Goal: Task Accomplishment & Management: Manage account settings

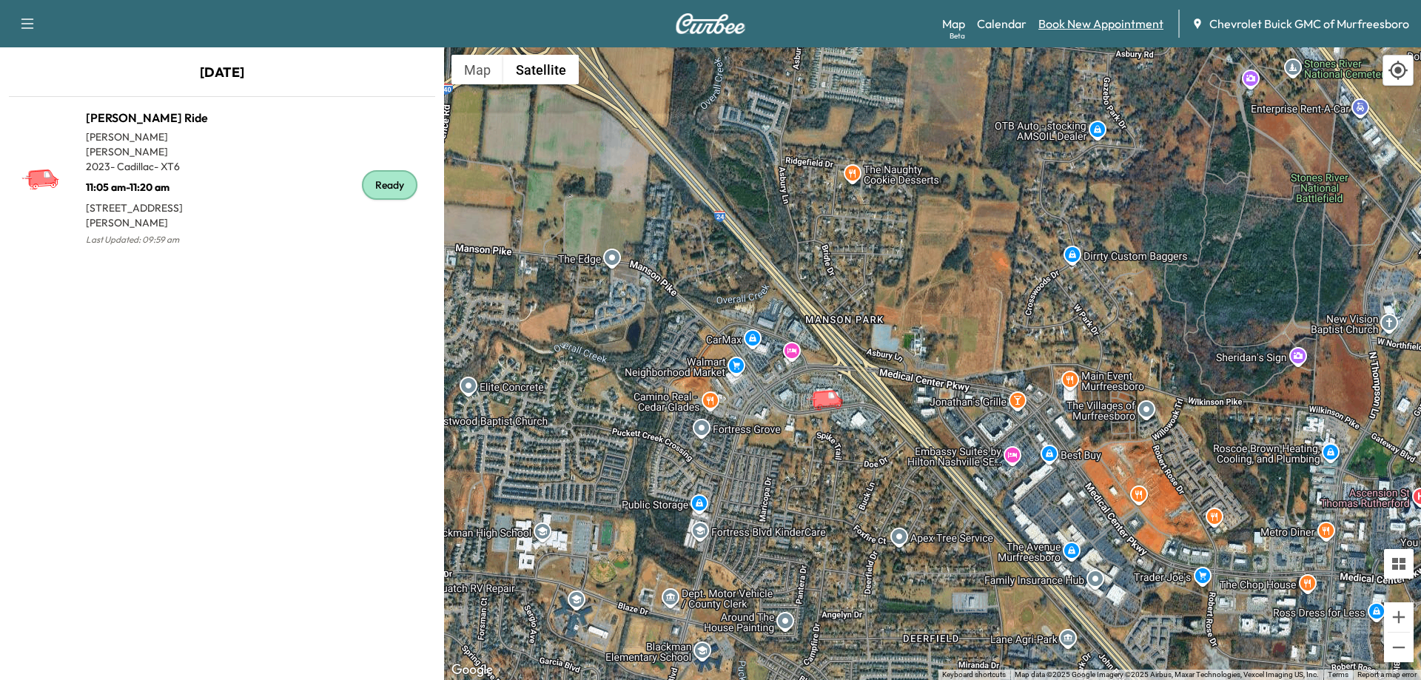
click at [1080, 27] on link "Book New Appointment" at bounding box center [1100, 24] width 125 height 18
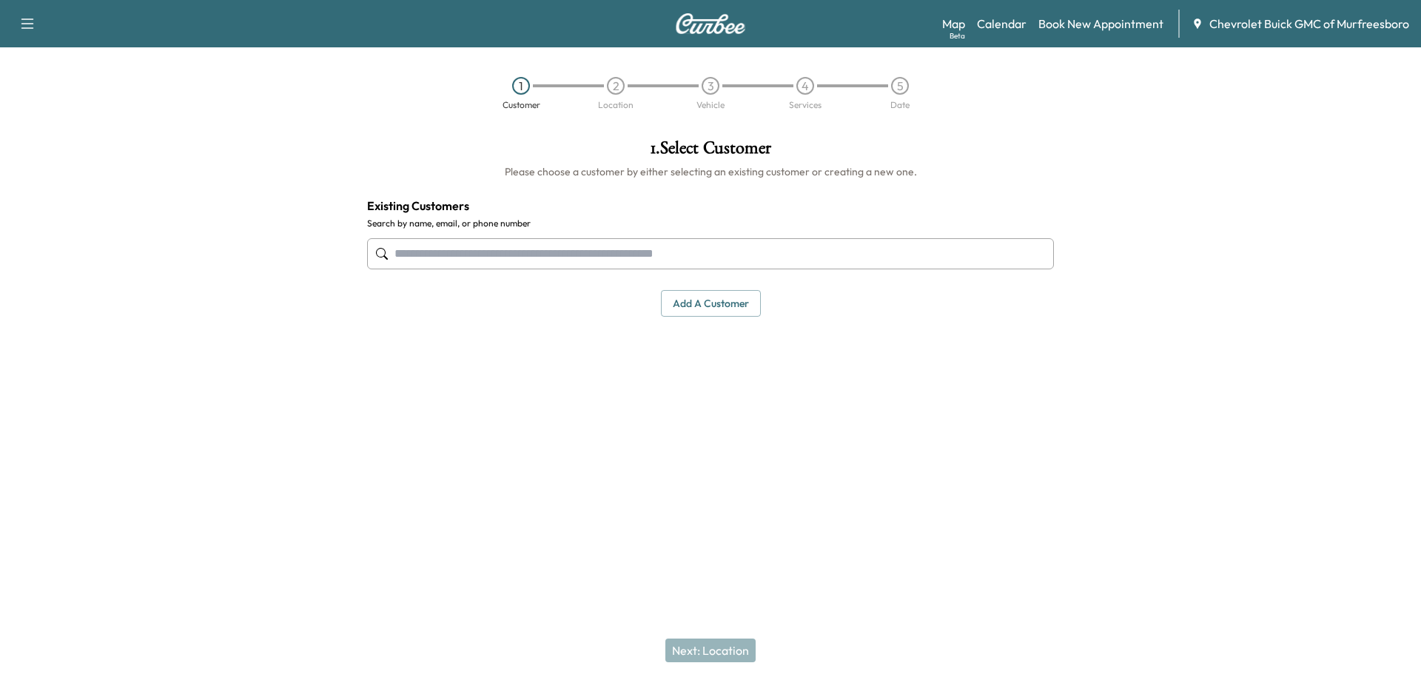
click at [546, 254] on input "text" at bounding box center [710, 253] width 687 height 31
click at [704, 302] on button "Add a customer" at bounding box center [711, 303] width 100 height 27
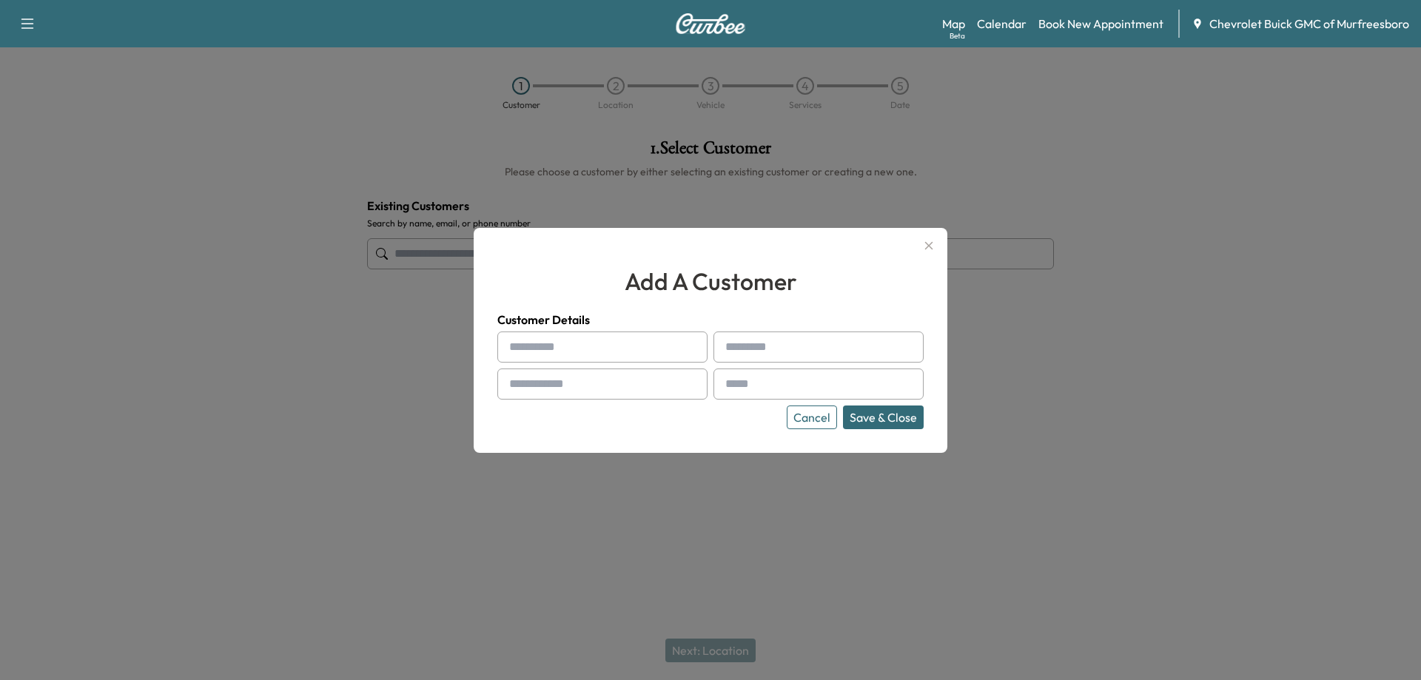
click at [611, 348] on input "text" at bounding box center [602, 347] width 210 height 31
type input "*****"
type input "*******"
click at [639, 385] on input "text" at bounding box center [602, 384] width 210 height 31
type input "**********"
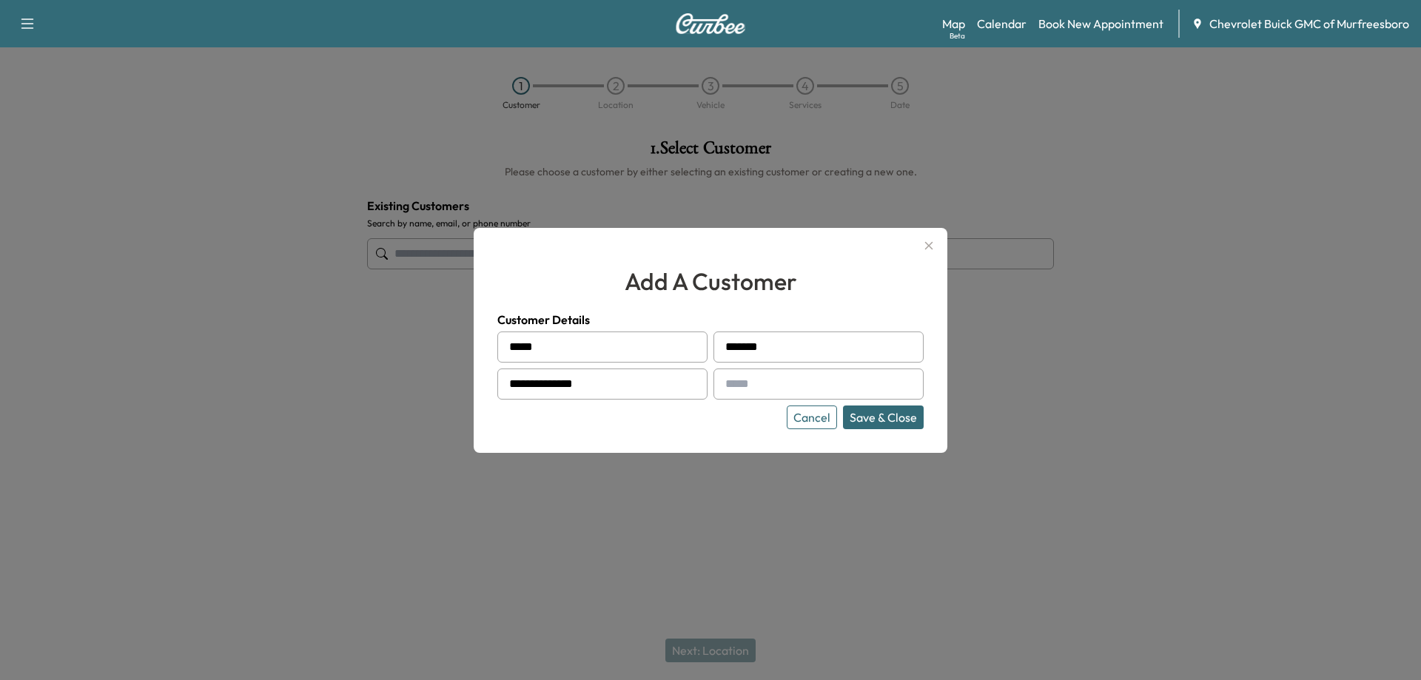
click at [869, 391] on input "text" at bounding box center [818, 384] width 210 height 31
type input "*********"
click at [885, 422] on button "Save & Close" at bounding box center [883, 418] width 81 height 24
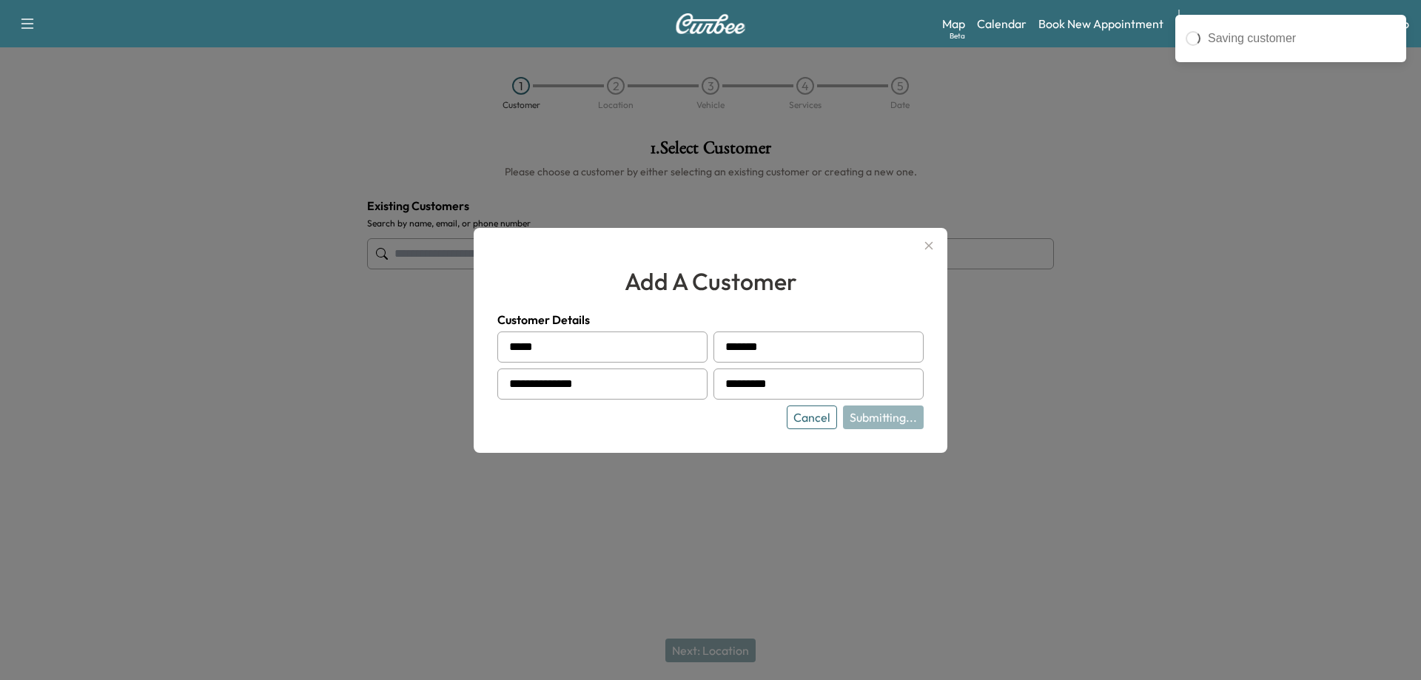
type input "**********"
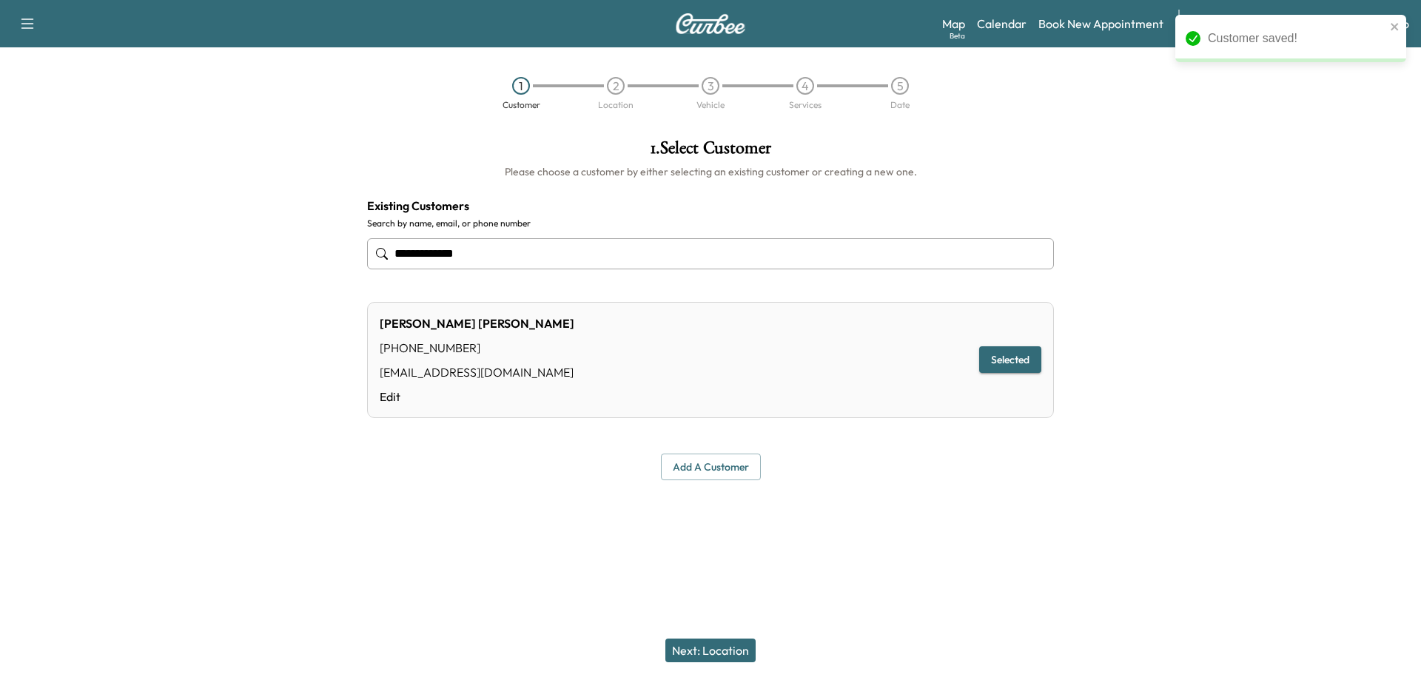
click at [733, 656] on button "Next: Location" at bounding box center [710, 651] width 90 height 24
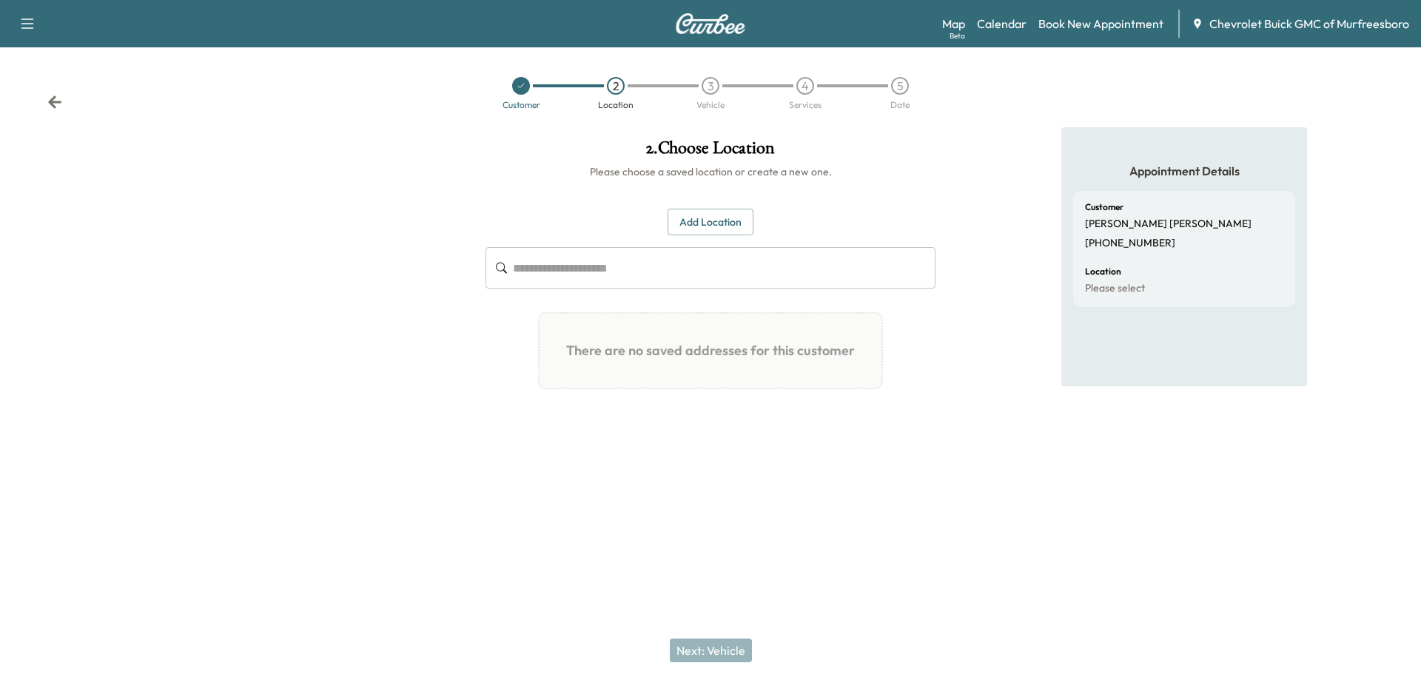
click at [681, 275] on input "text" at bounding box center [724, 267] width 423 height 41
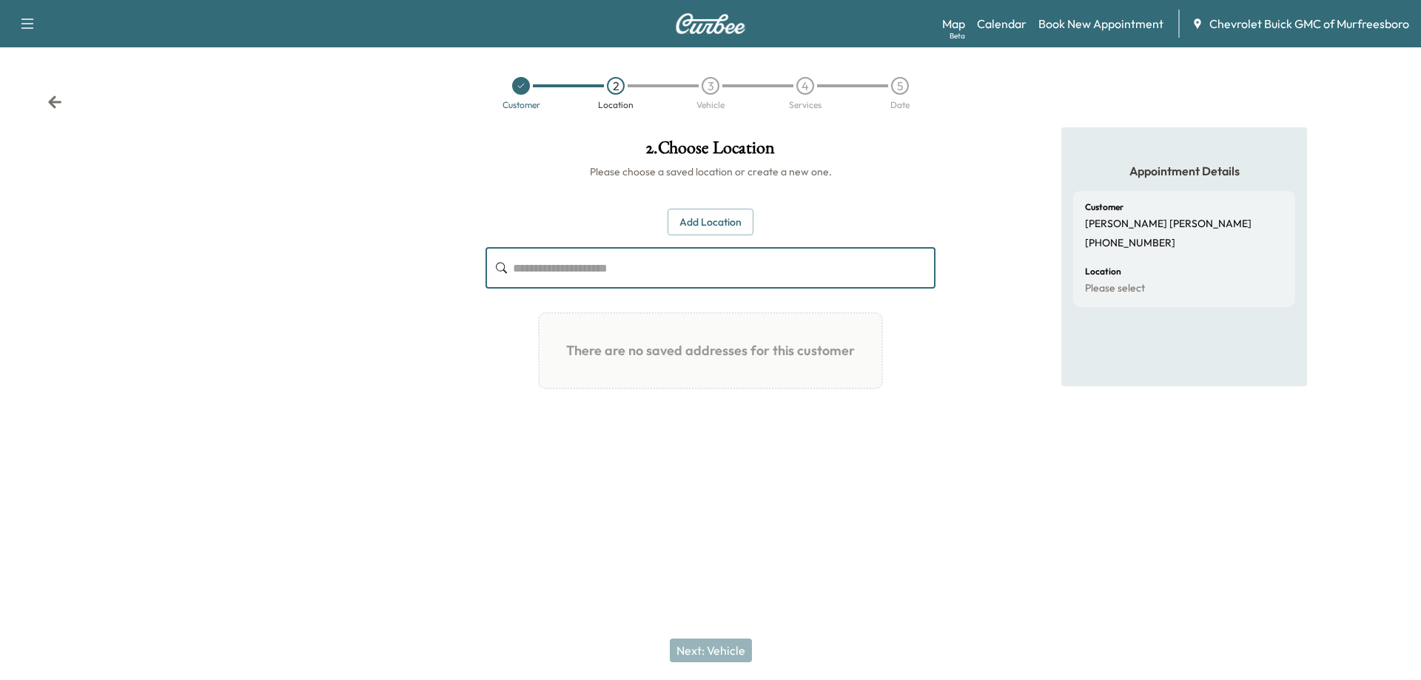
click at [707, 225] on button "Add Location" at bounding box center [711, 222] width 86 height 27
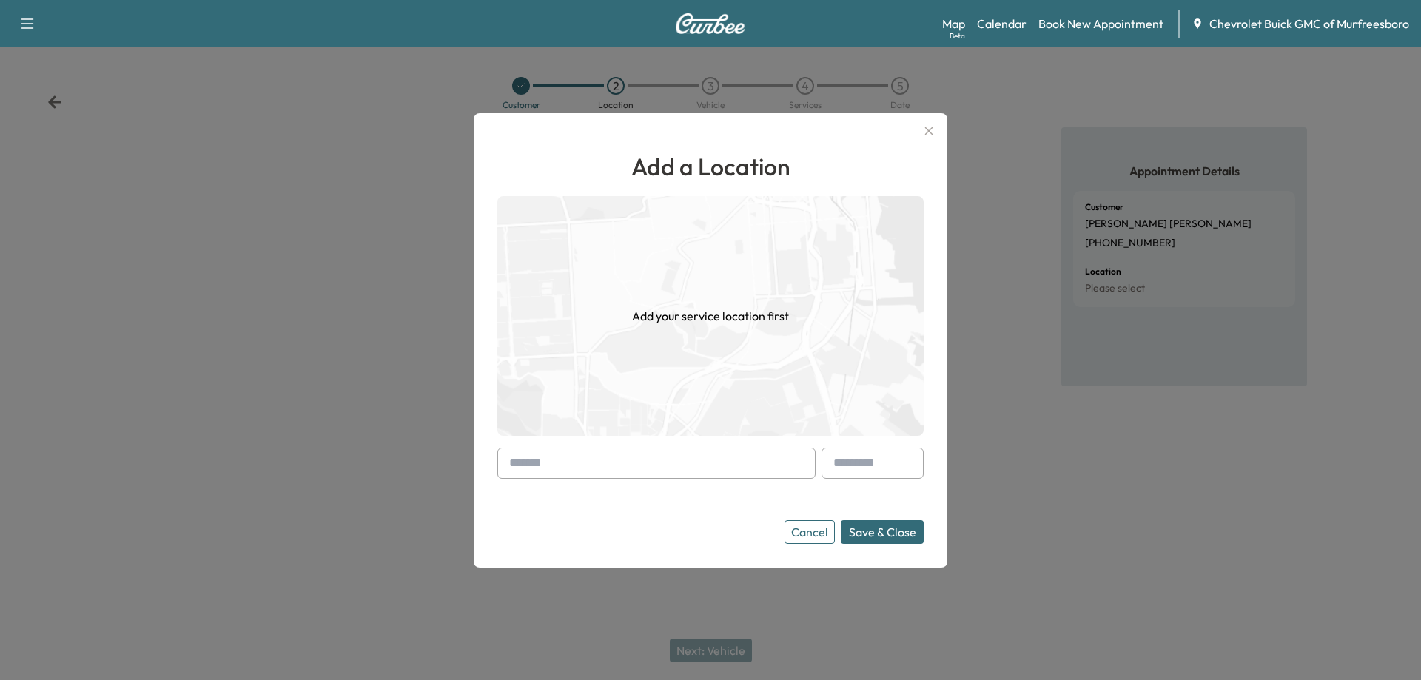
click at [564, 462] on input "text" at bounding box center [656, 463] width 318 height 31
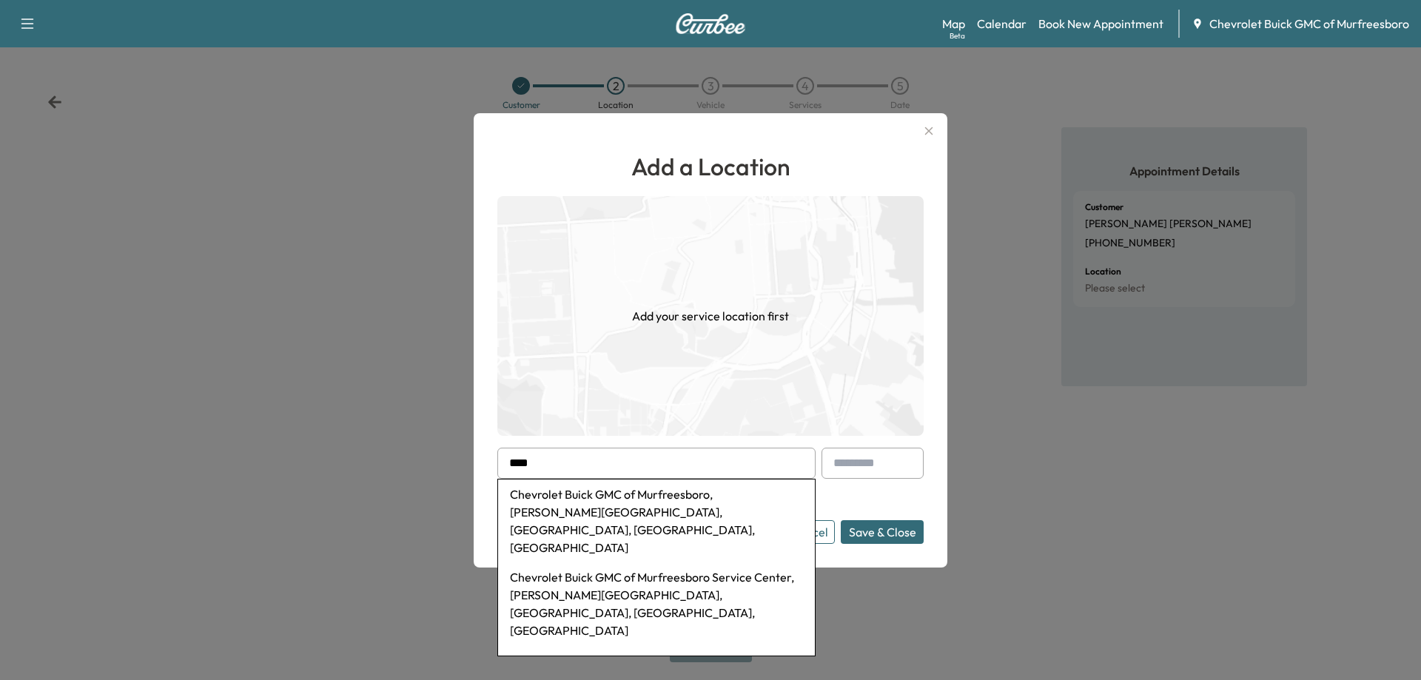
click at [628, 503] on li "Chevrolet Buick GMC of Murfreesboro, [PERSON_NAME][GEOGRAPHIC_DATA], [GEOGRAPHI…" at bounding box center [656, 521] width 317 height 83
type input "**********"
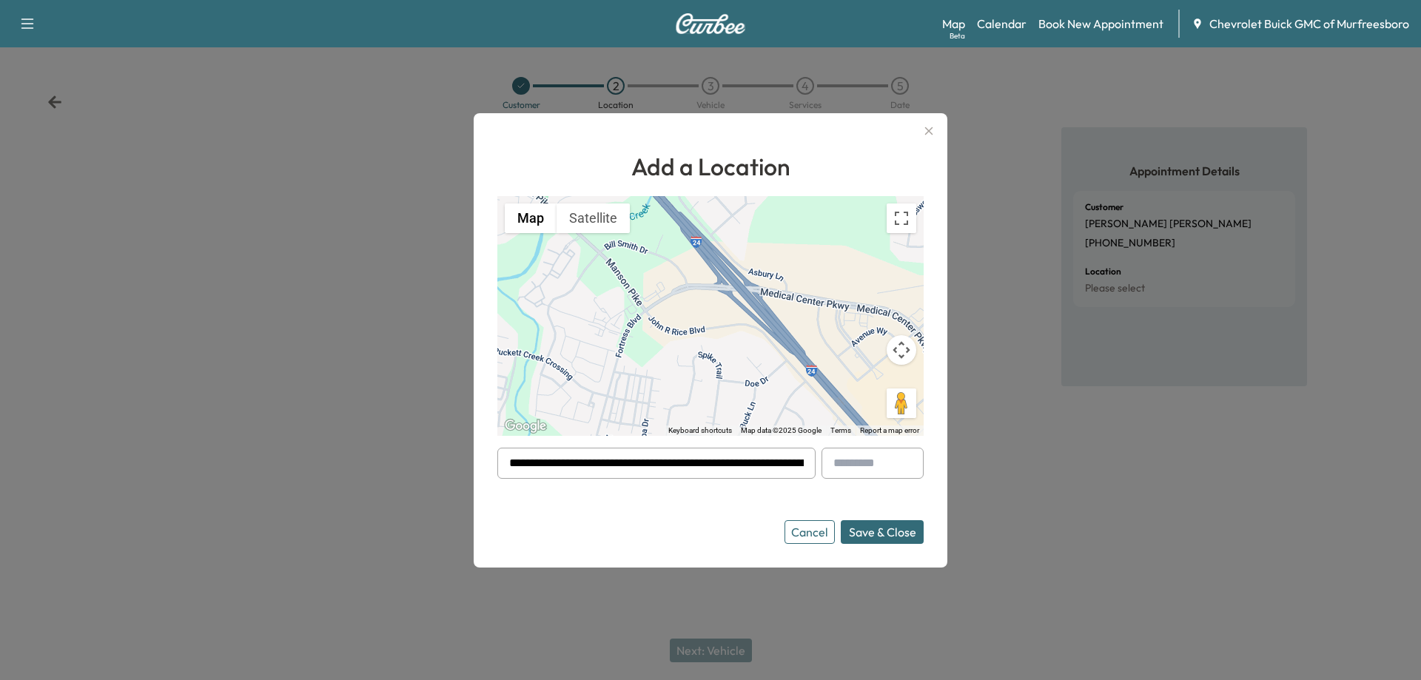
click at [892, 536] on button "Save & Close" at bounding box center [882, 532] width 83 height 24
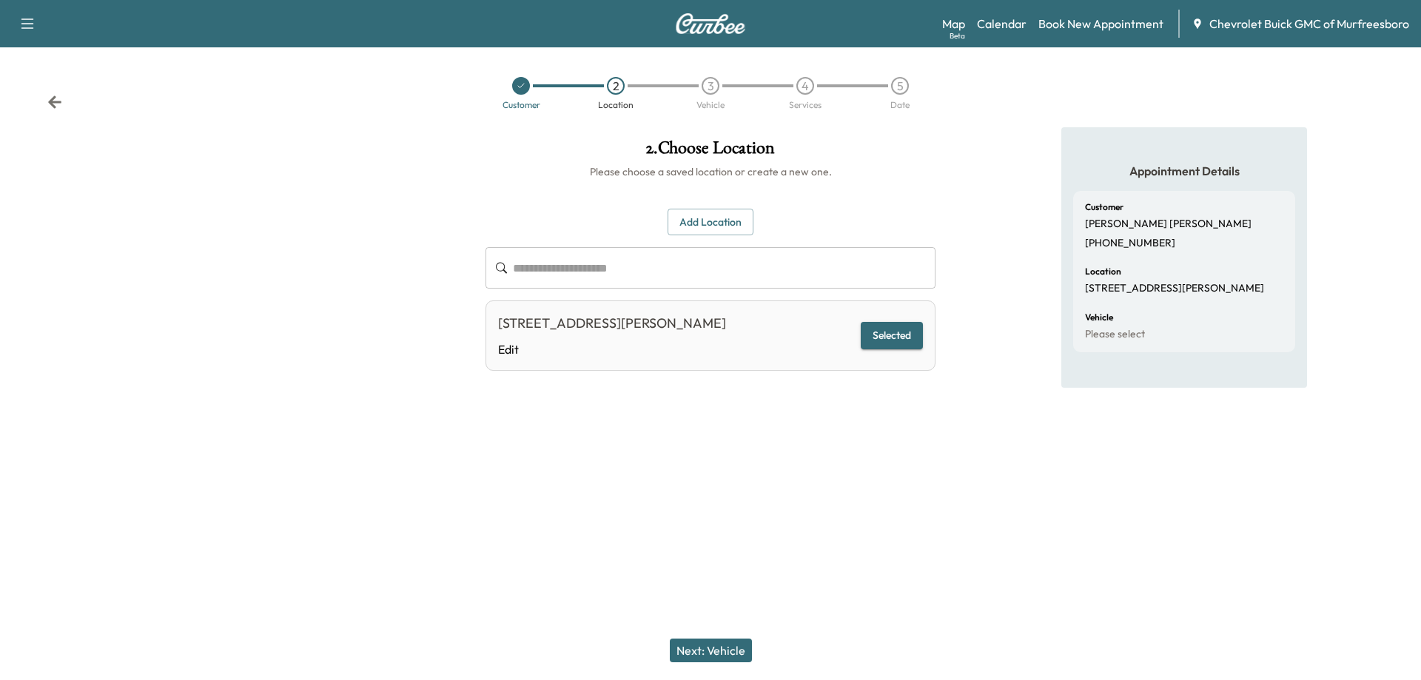
click at [722, 648] on button "Next: Vehicle" at bounding box center [711, 651] width 82 height 24
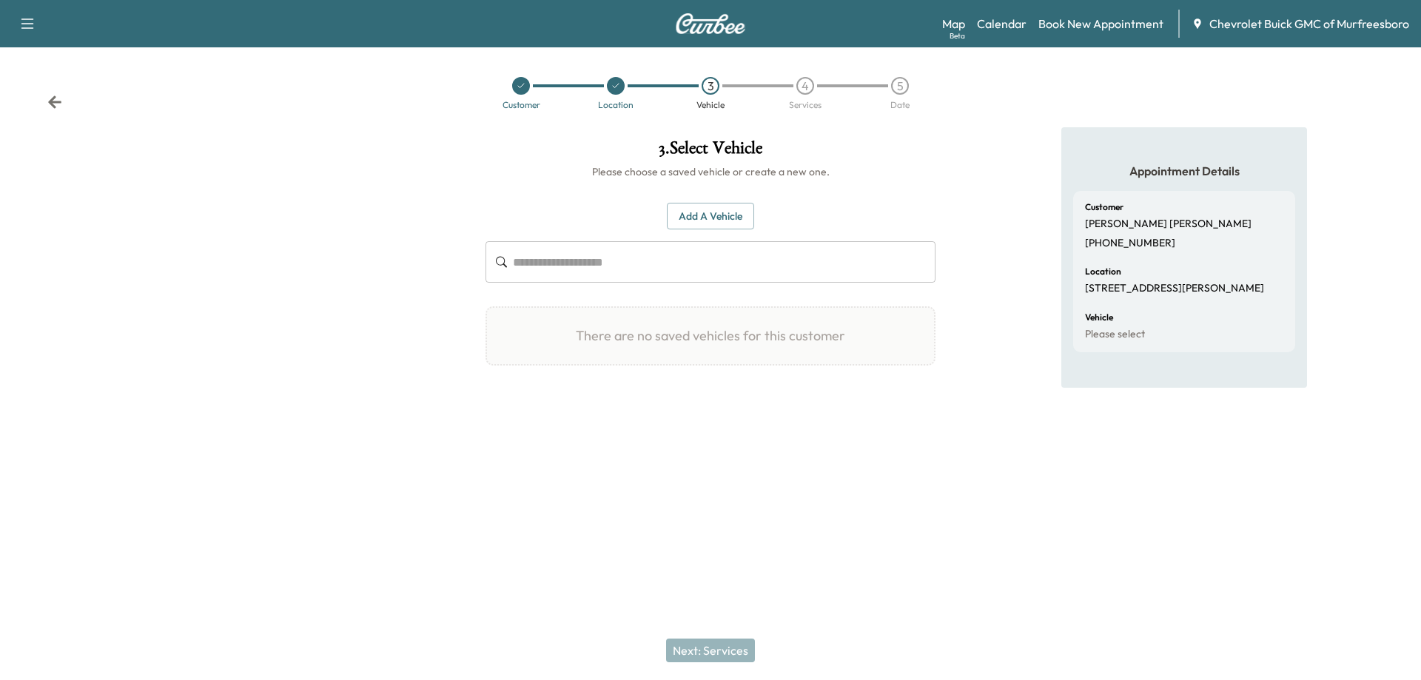
click at [611, 264] on input "text" at bounding box center [724, 261] width 423 height 41
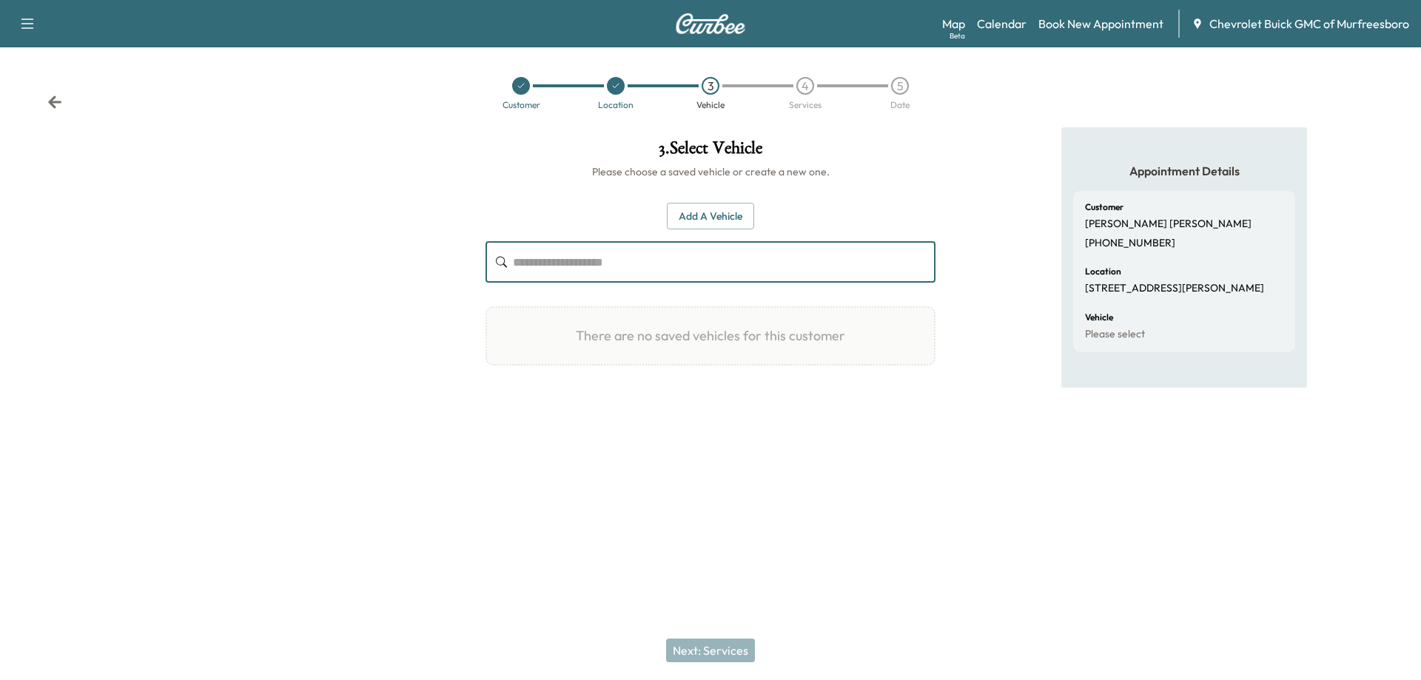
click at [696, 215] on button "Add a Vehicle" at bounding box center [710, 216] width 87 height 27
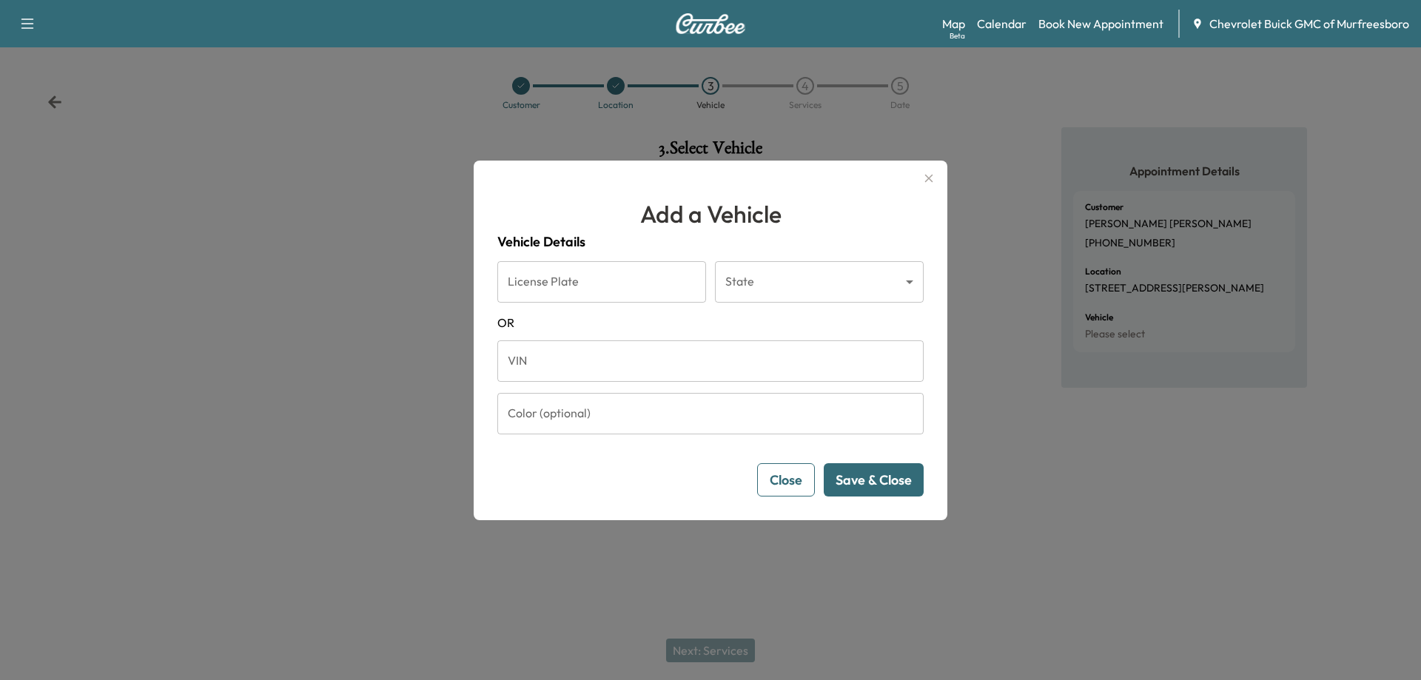
click at [609, 369] on input "VIN" at bounding box center [710, 360] width 426 height 41
paste input "**********"
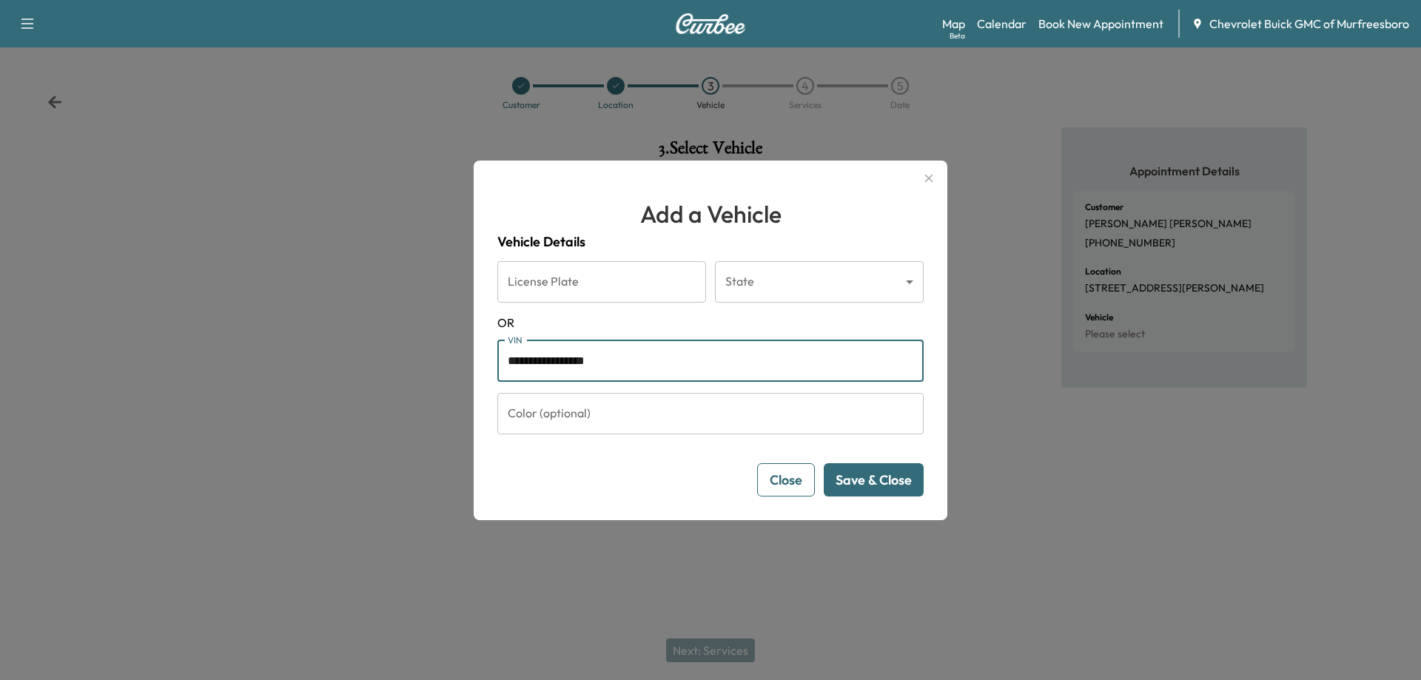
type input "**********"
click at [888, 482] on button "Save & Close" at bounding box center [874, 479] width 100 height 33
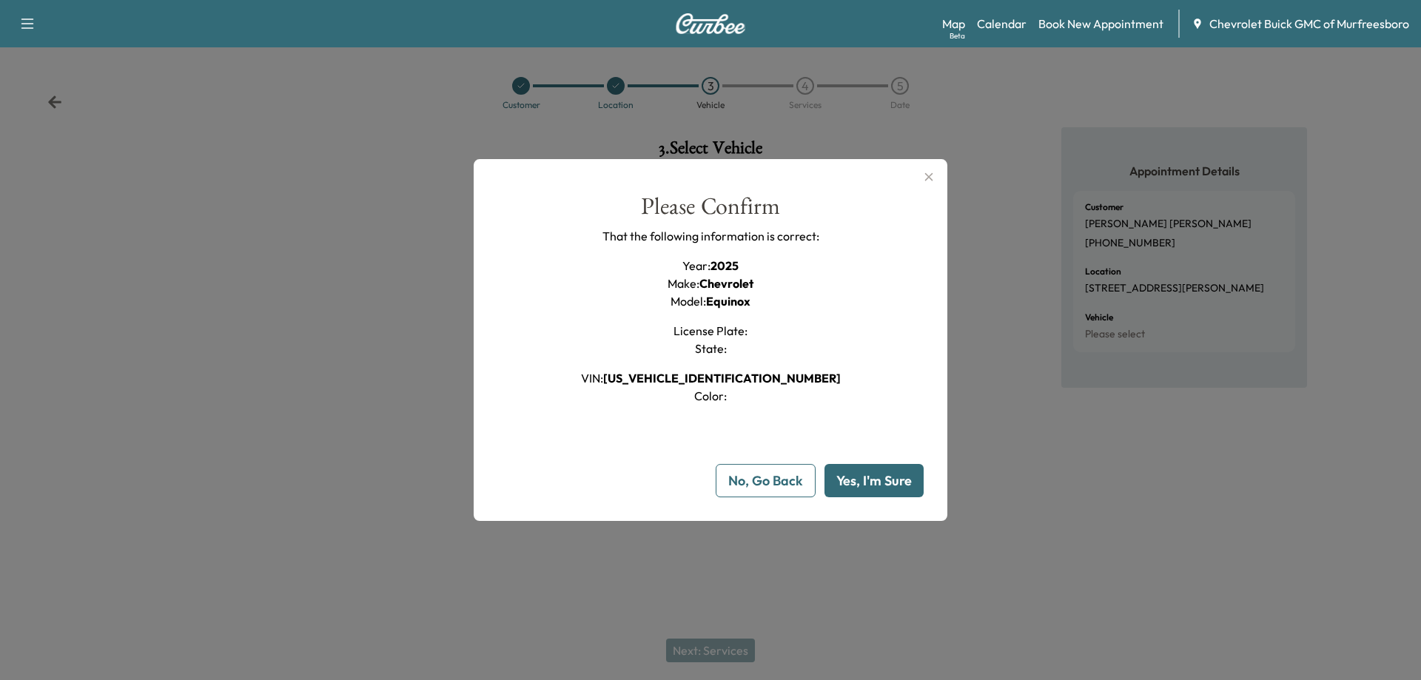
click at [888, 482] on button "Yes, I'm Sure" at bounding box center [874, 480] width 99 height 33
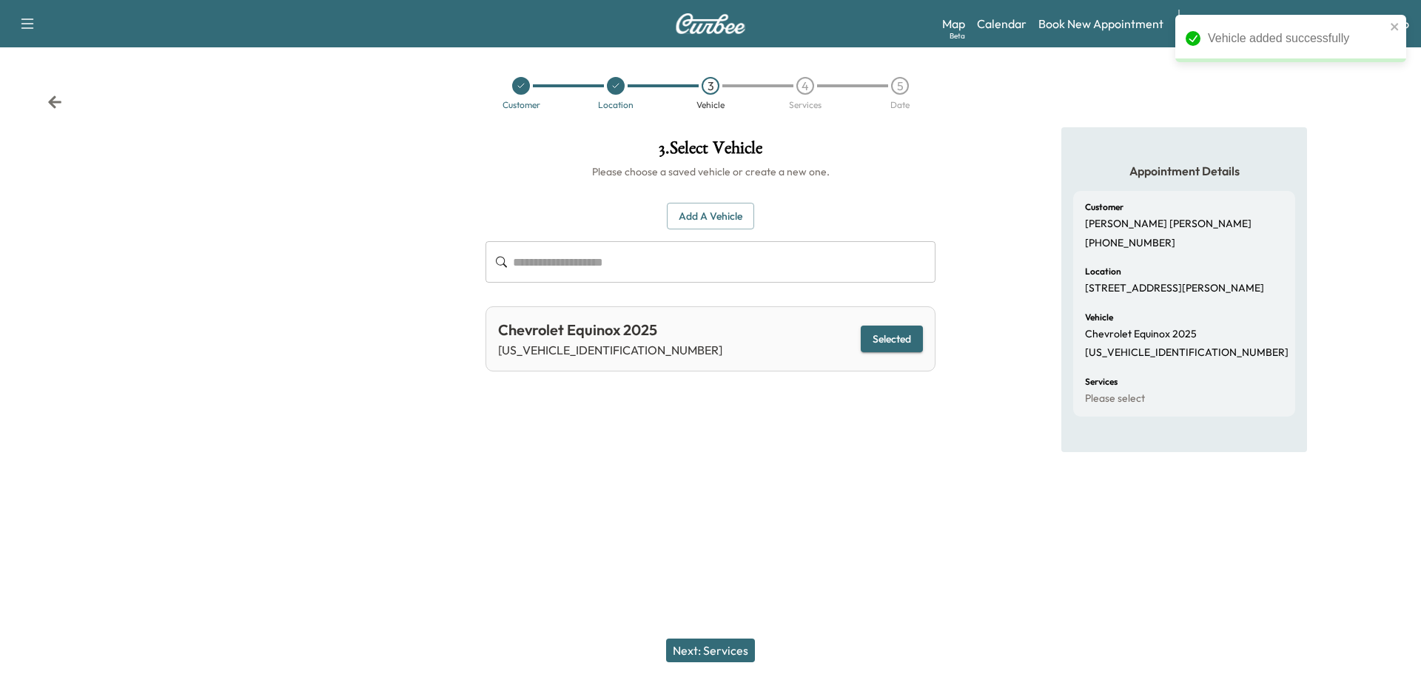
click at [690, 651] on button "Next: Services" at bounding box center [710, 651] width 89 height 24
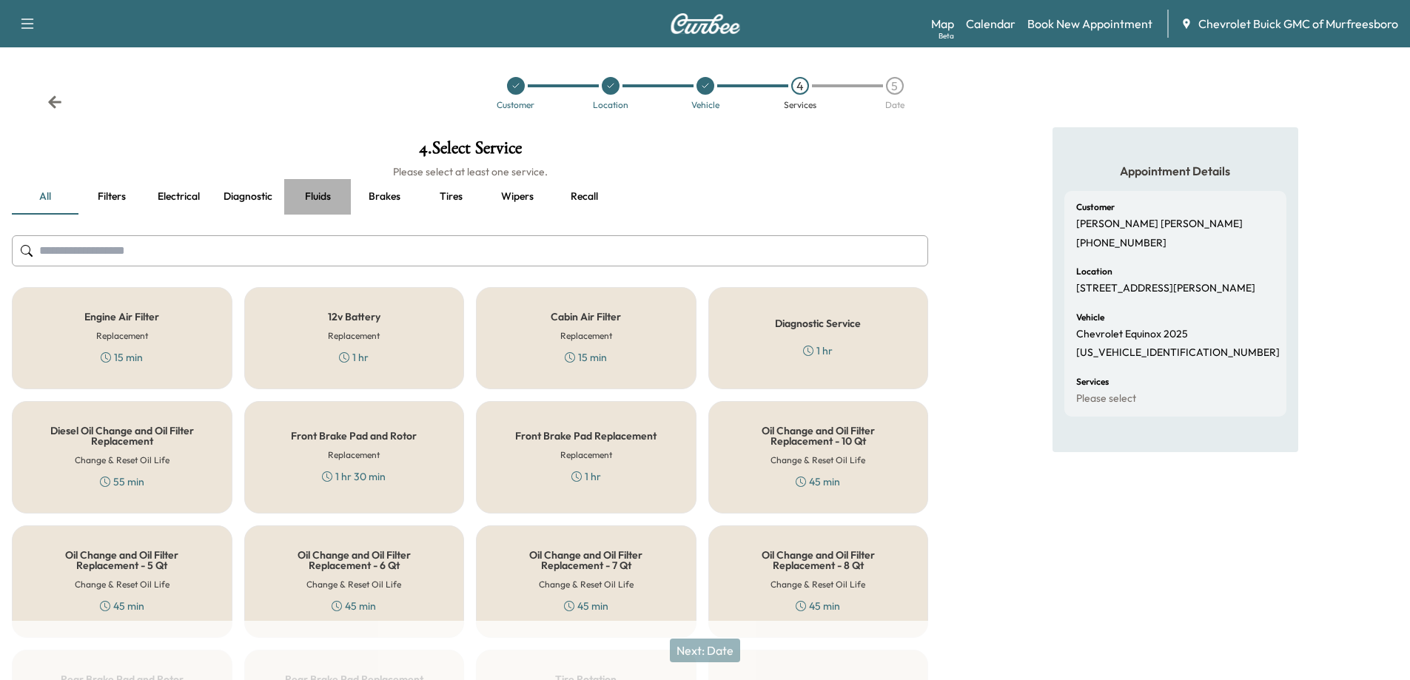
click at [318, 195] on button "Fluids" at bounding box center [317, 197] width 67 height 36
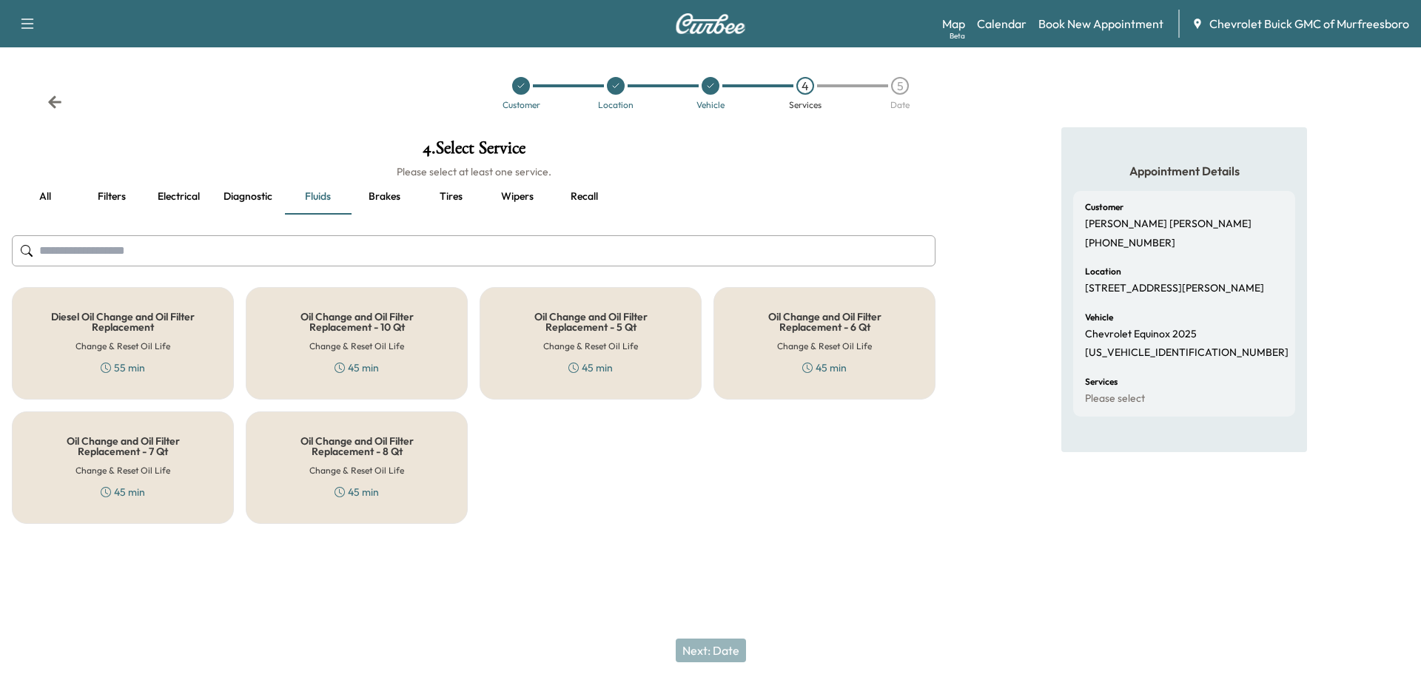
drag, startPoint x: 822, startPoint y: 335, endPoint x: 826, endPoint y: 353, distance: 19.0
click at [822, 334] on div "Oil Change and Oil Filter Replacement - 6 Qt Change & Reset Oil Life 45 min" at bounding box center [824, 343] width 222 height 113
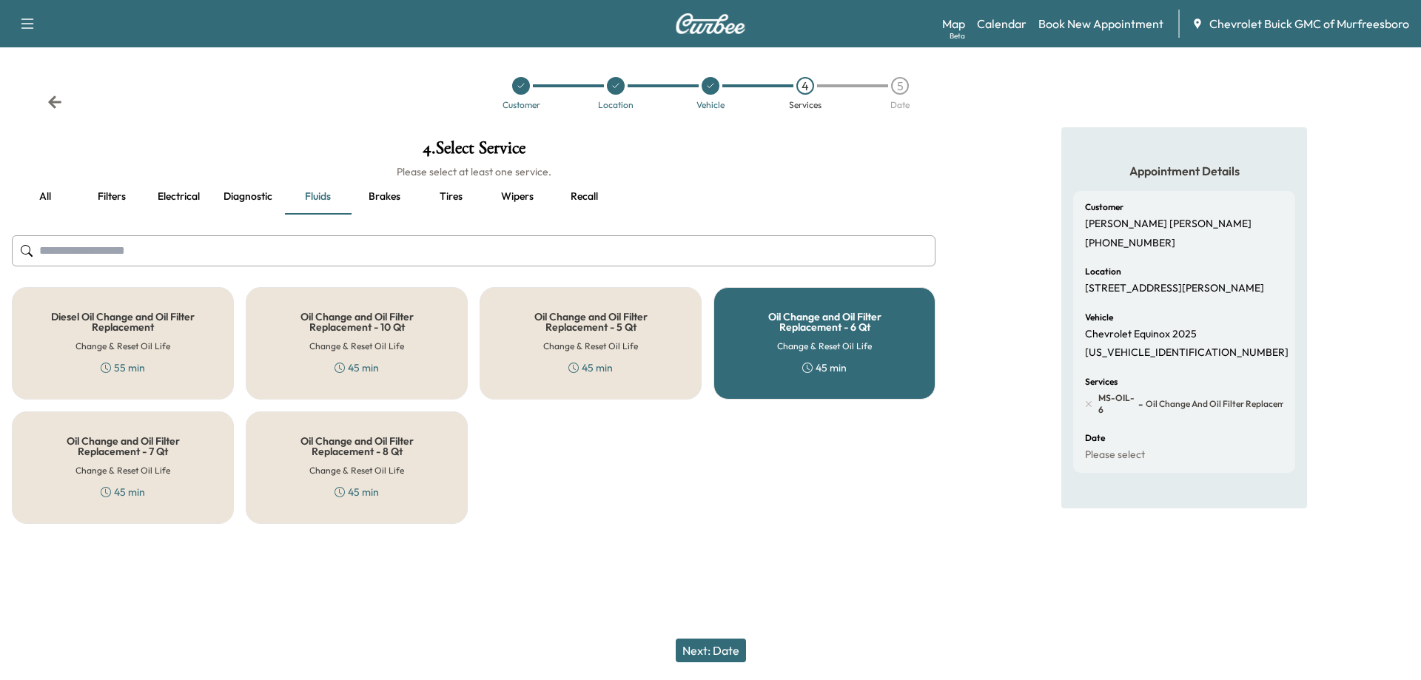
click at [721, 649] on button "Next: Date" at bounding box center [711, 651] width 70 height 24
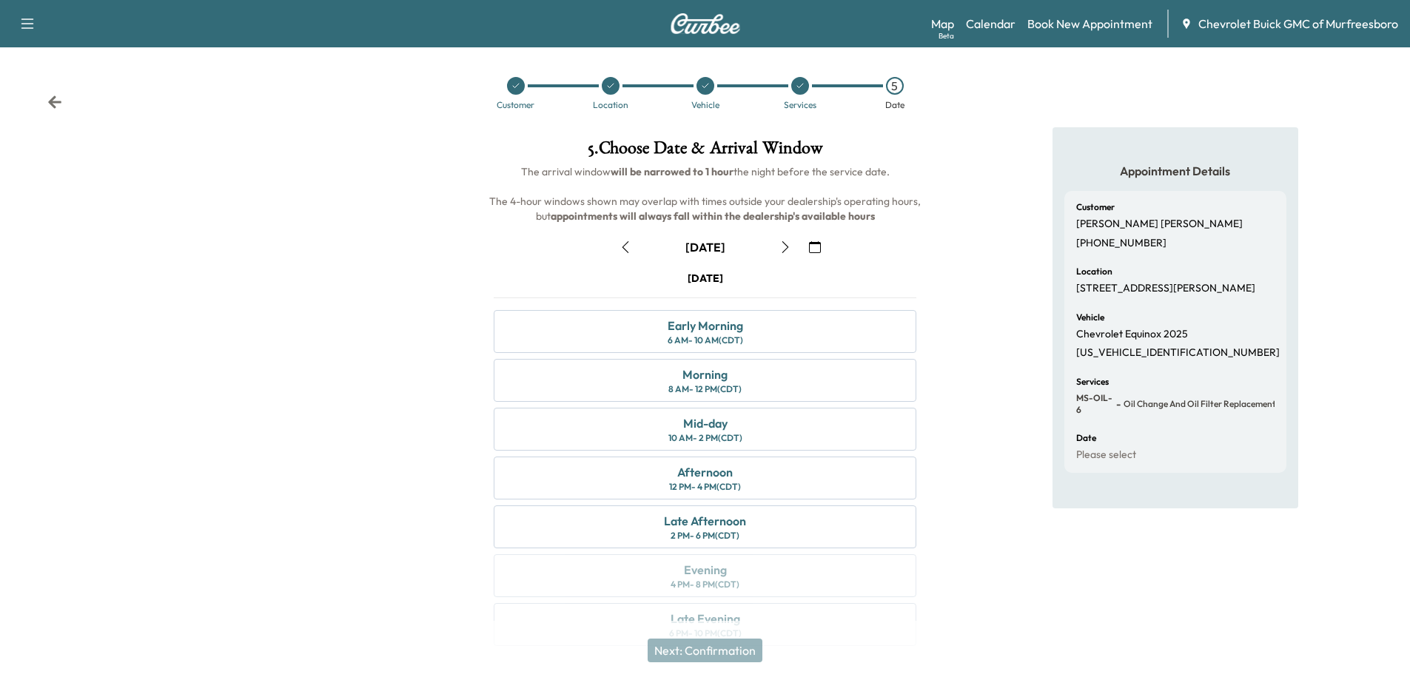
click at [624, 247] on icon "button" at bounding box center [625, 247] width 12 height 12
click at [698, 479] on div "Afternoon" at bounding box center [705, 472] width 56 height 18
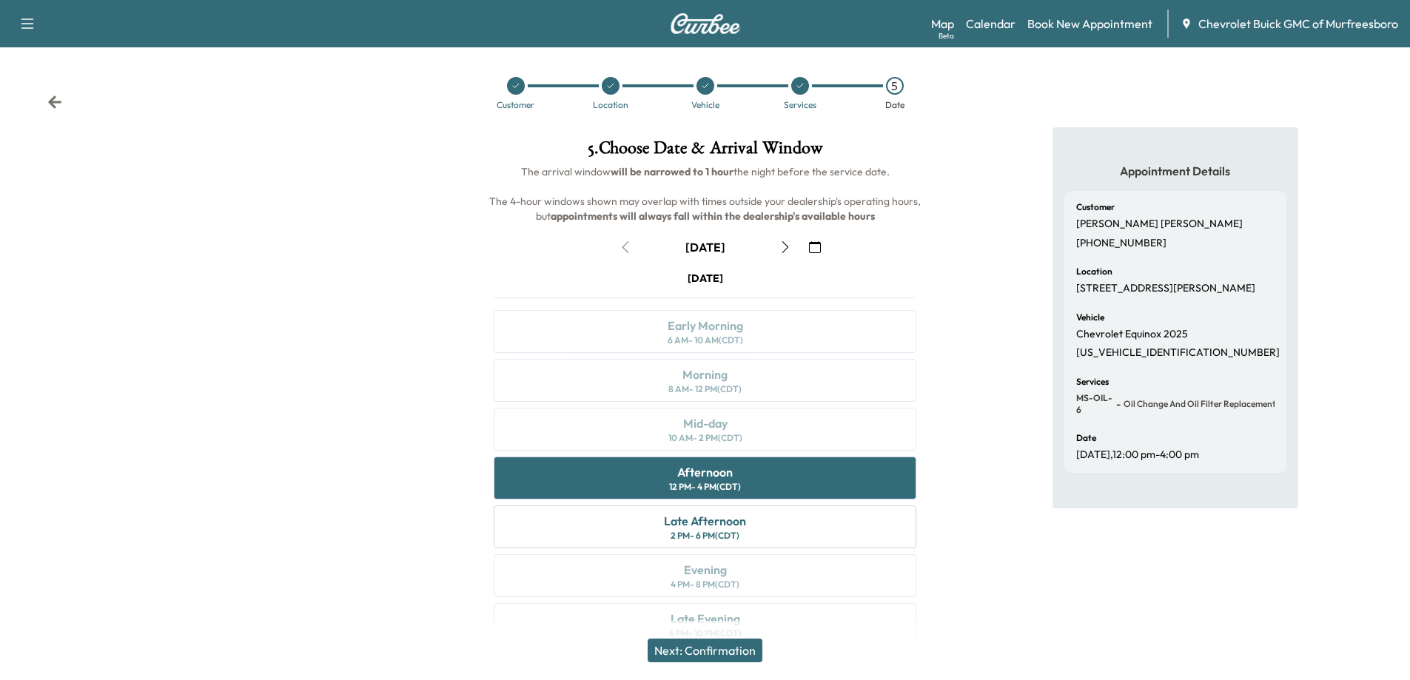
click at [722, 657] on button "Next: Confirmation" at bounding box center [705, 651] width 115 height 24
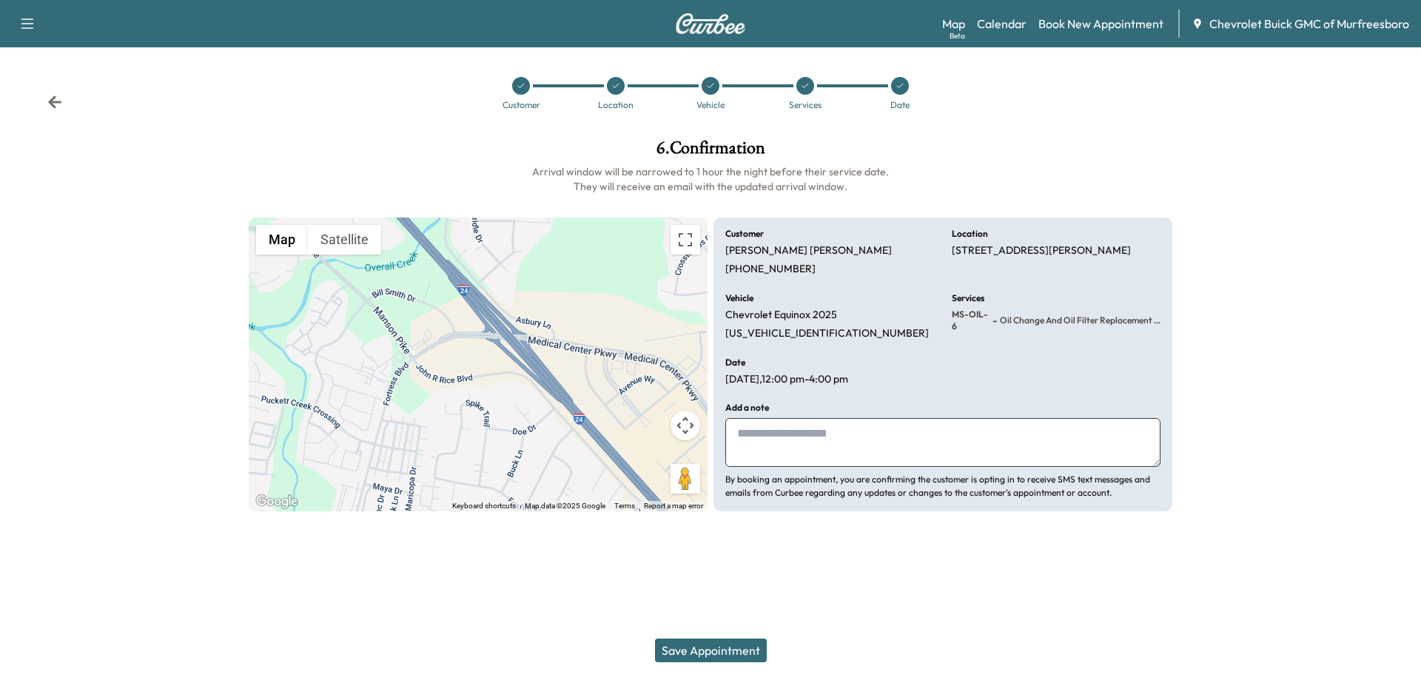
click at [704, 655] on button "Save Appointment" at bounding box center [711, 651] width 112 height 24
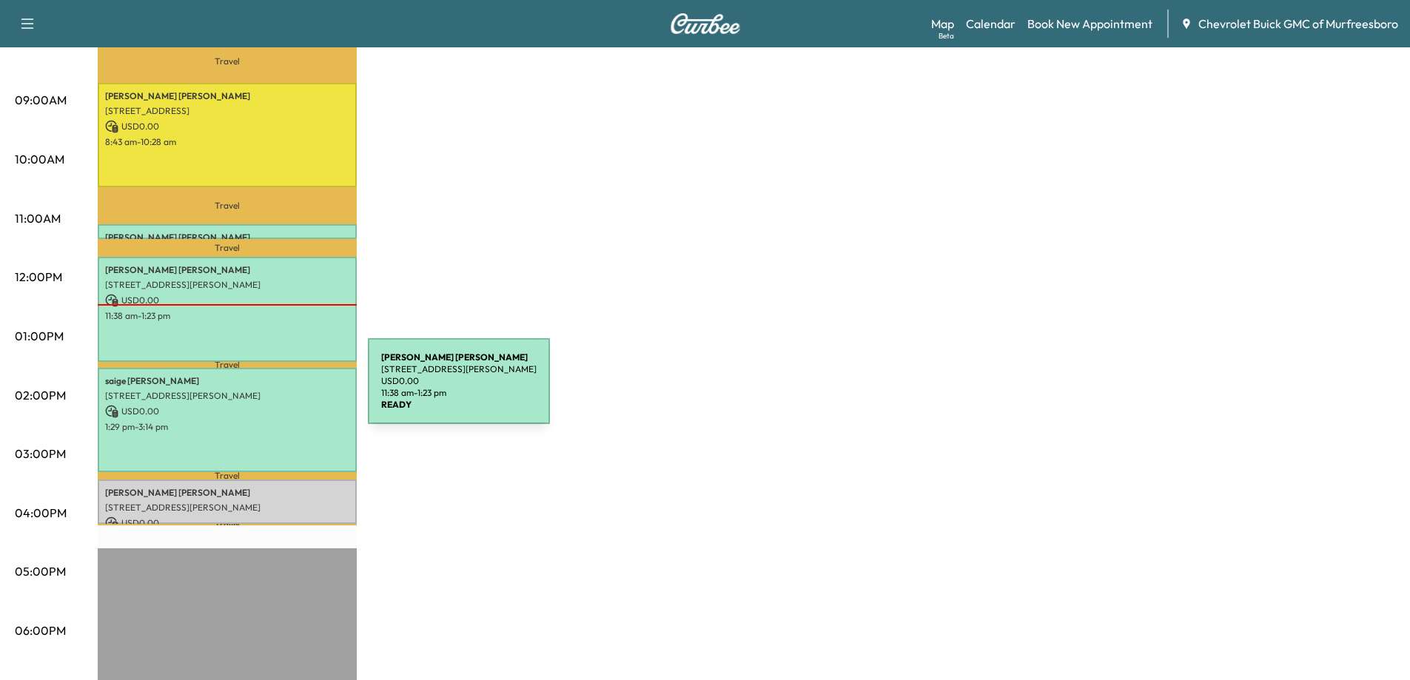
scroll to position [444, 0]
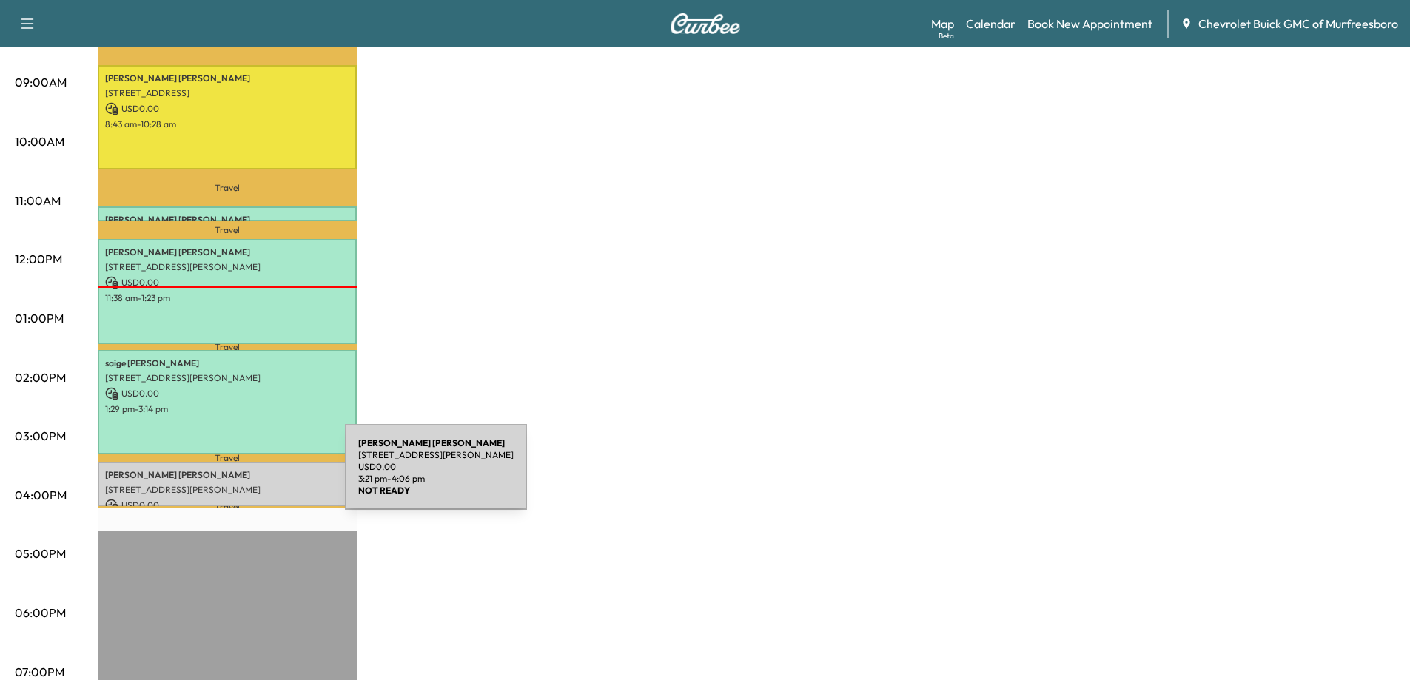
click at [234, 476] on div "[PERSON_NAME] [STREET_ADDRESS][PERSON_NAME] USD 0.00 3:21 pm - 4:06 pm" at bounding box center [227, 484] width 259 height 45
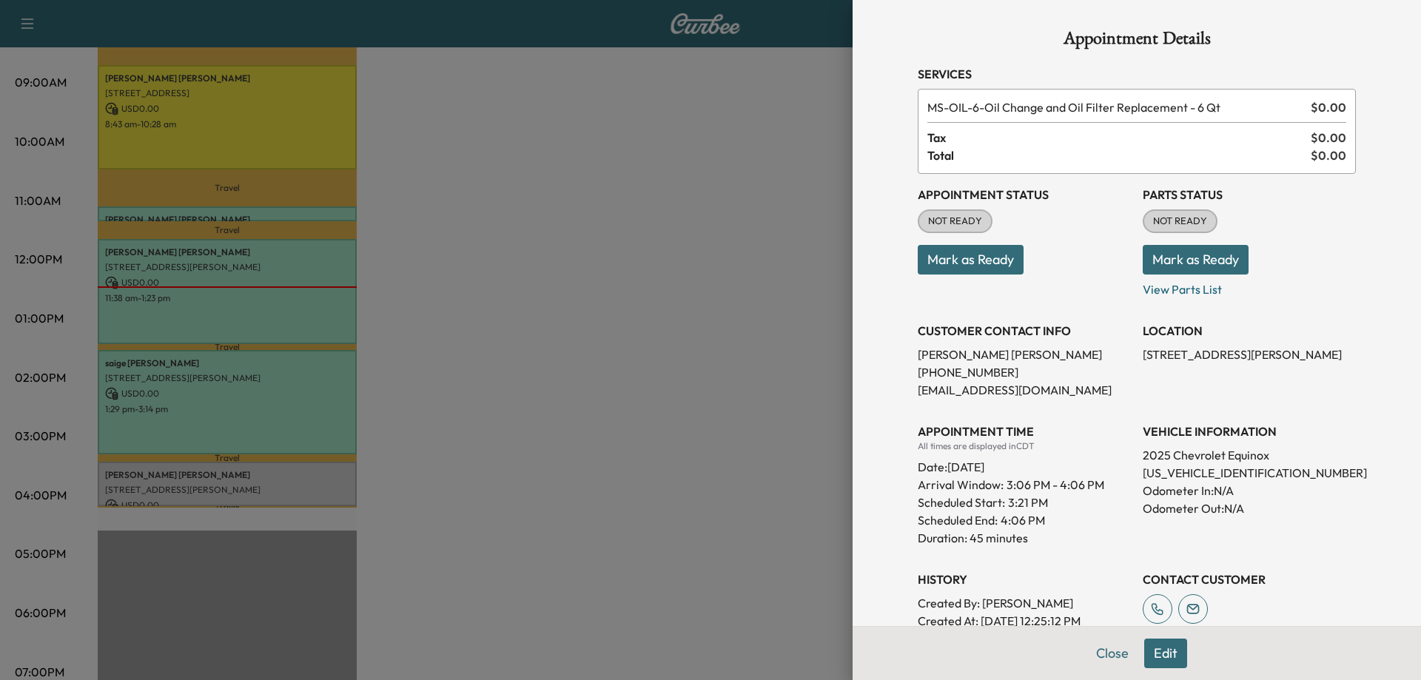
click at [965, 265] on button "Mark as Ready" at bounding box center [971, 260] width 106 height 30
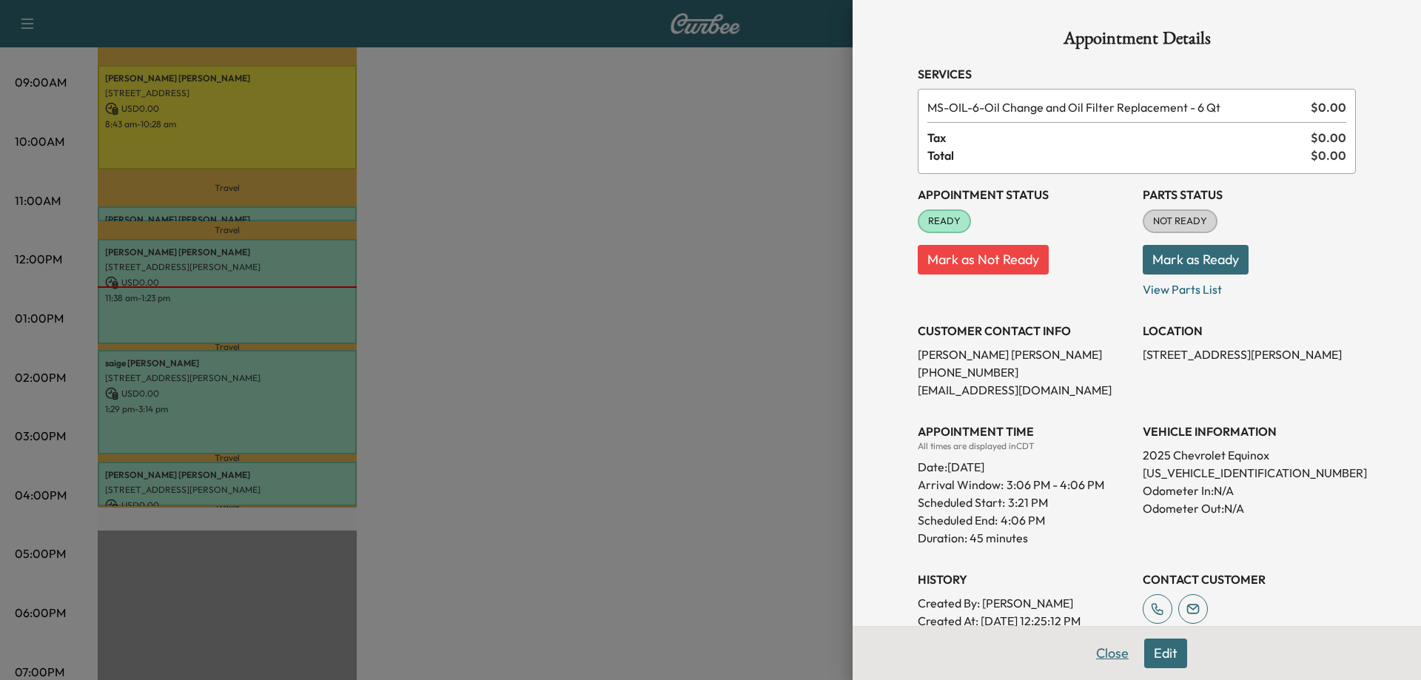
click at [1101, 659] on button "Close" at bounding box center [1113, 654] width 52 height 30
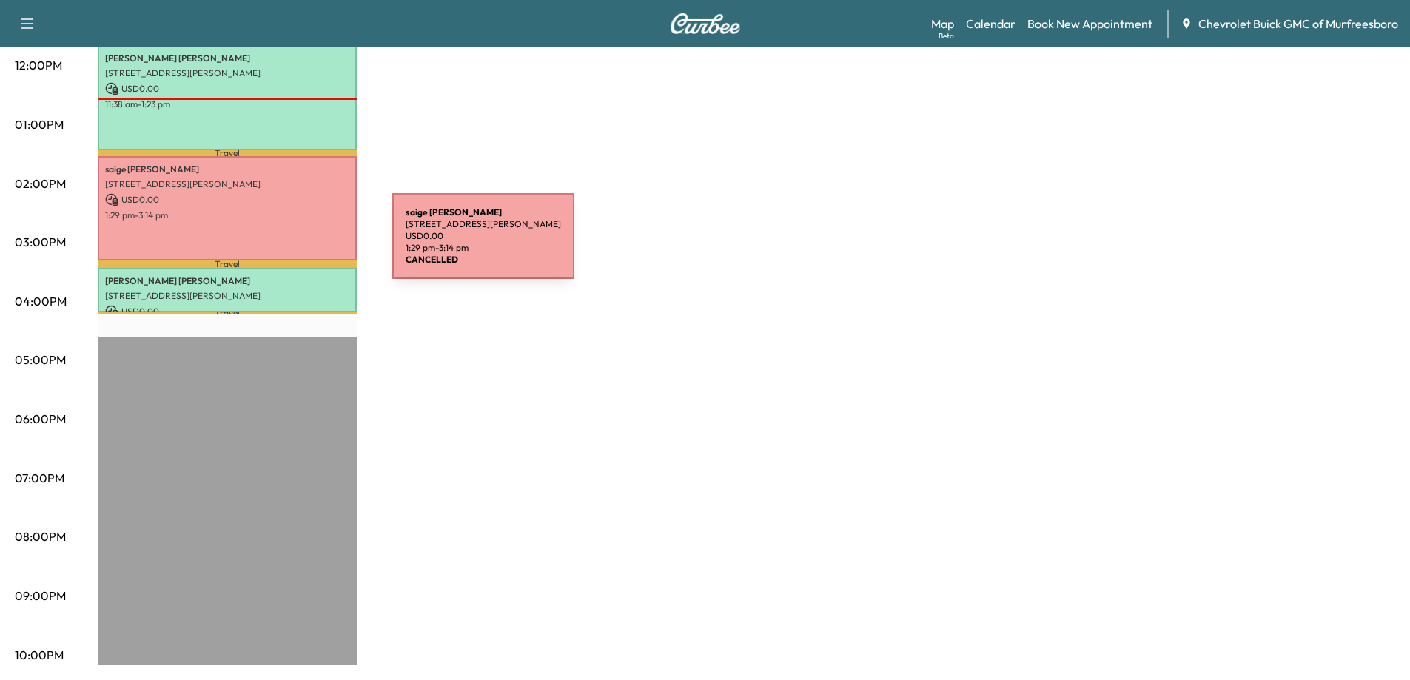
scroll to position [194, 0]
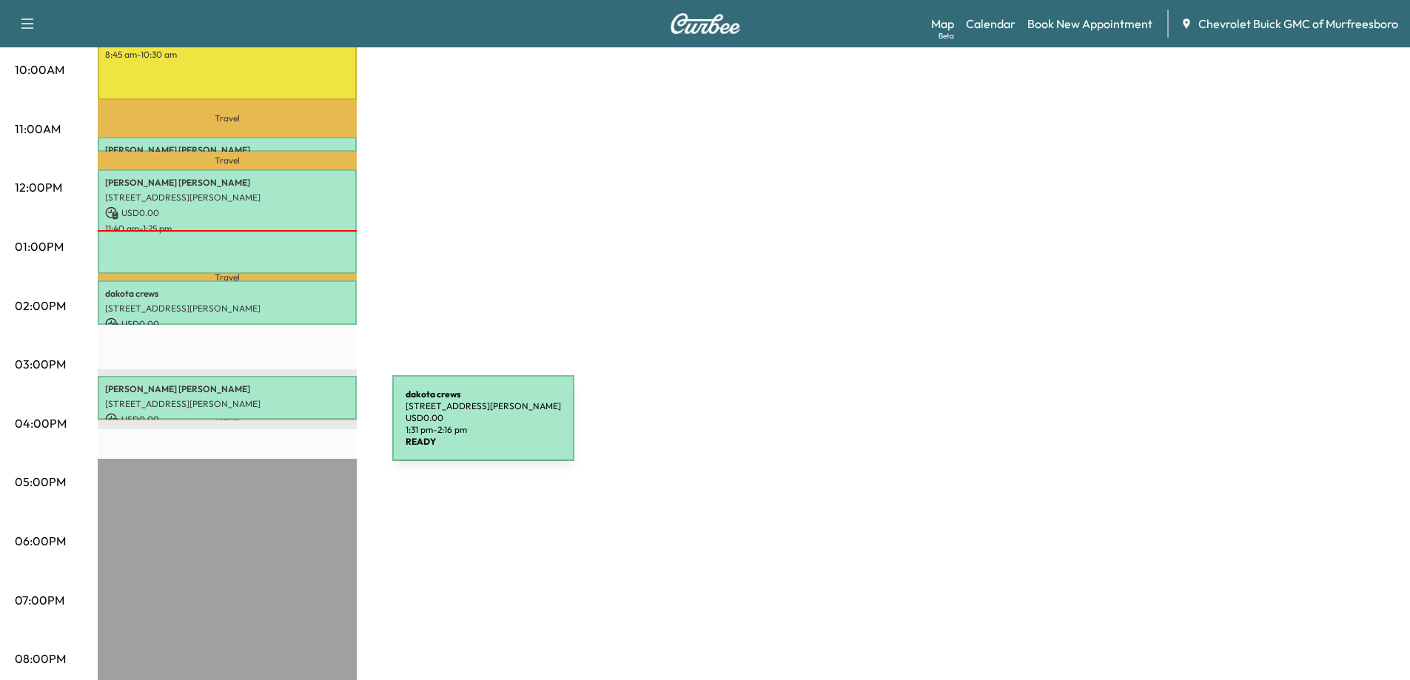
scroll to position [518, 0]
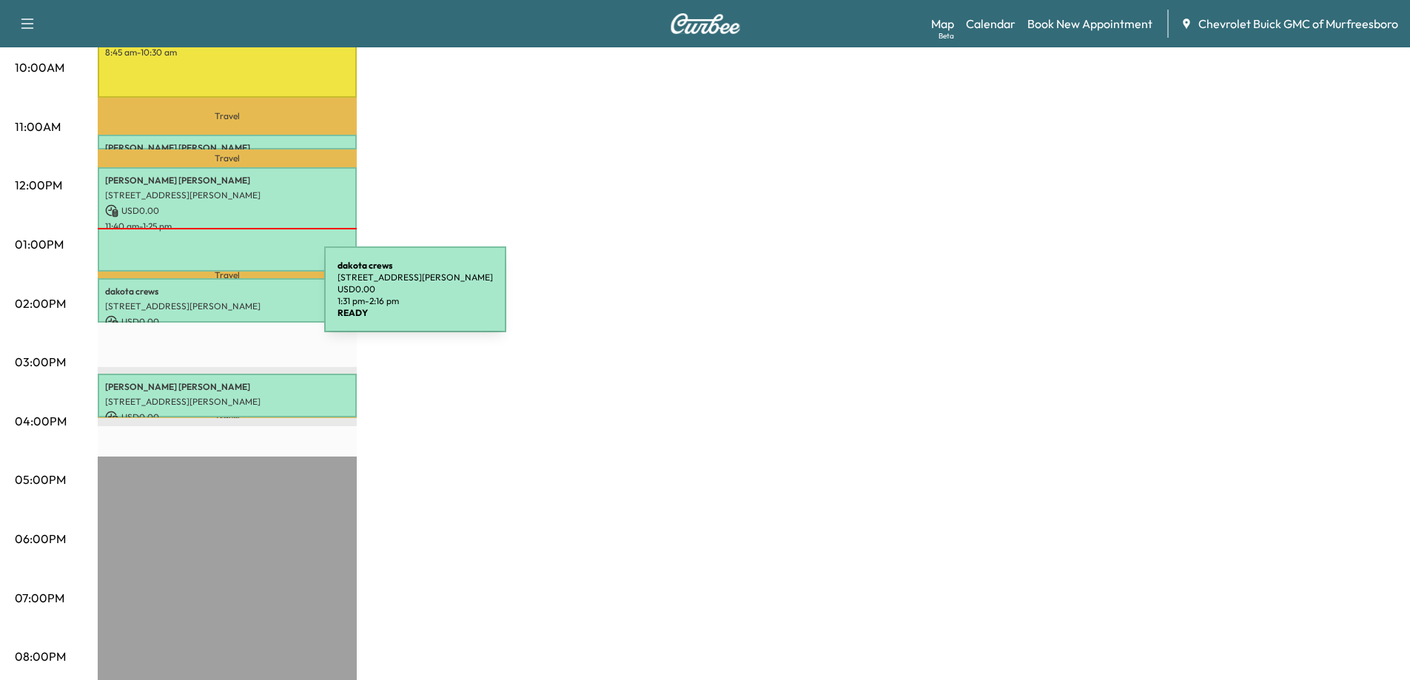
click at [213, 300] on p "[STREET_ADDRESS][PERSON_NAME]" at bounding box center [227, 306] width 244 height 12
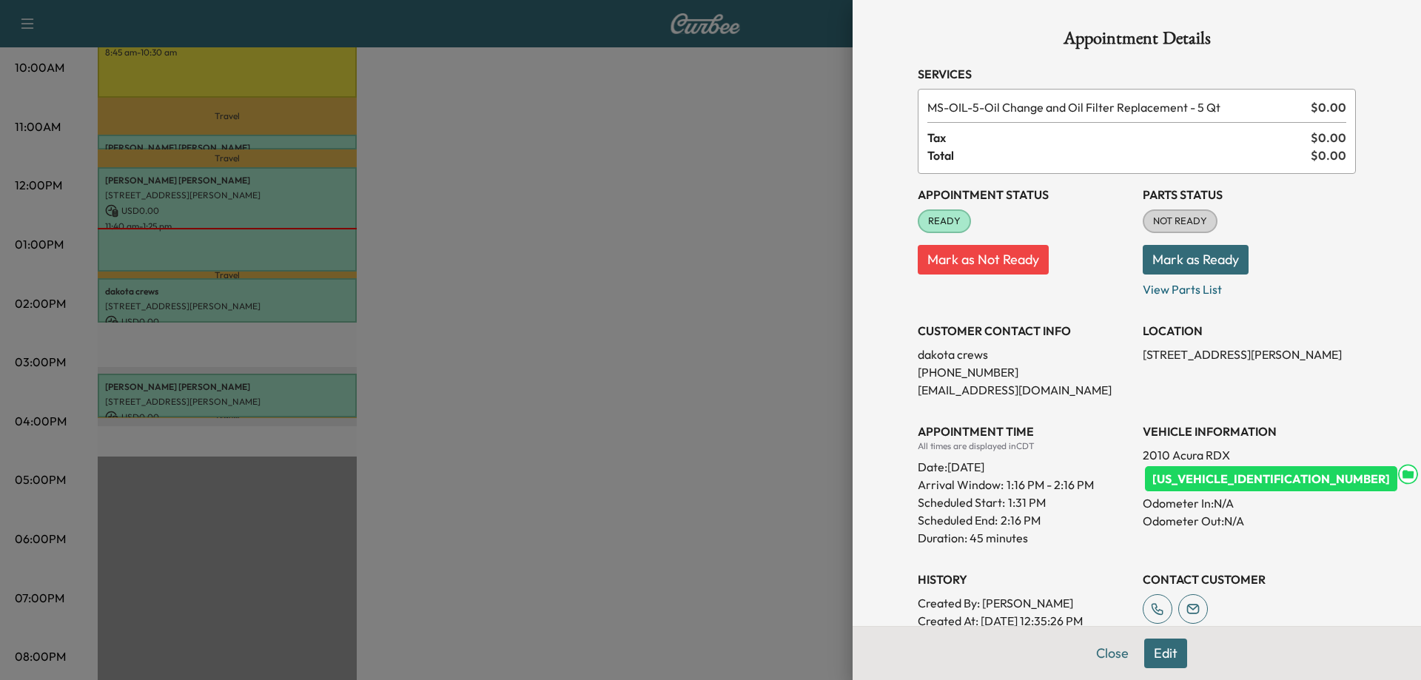
click at [214, 396] on div at bounding box center [710, 340] width 1421 height 680
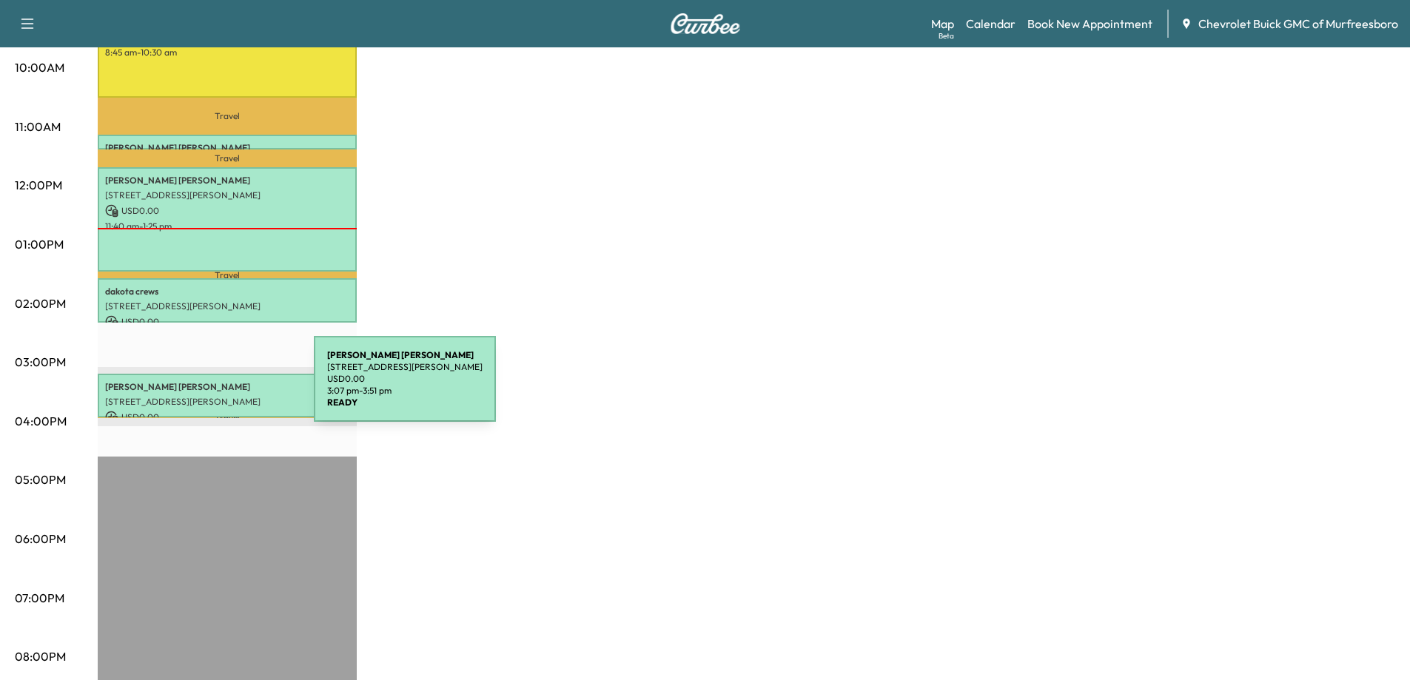
click at [203, 388] on div "Harry Watkins 960 John R Rice Blvd C, Murfreesboro, TN 37129, USA USD 0.00 3:07…" at bounding box center [227, 396] width 259 height 44
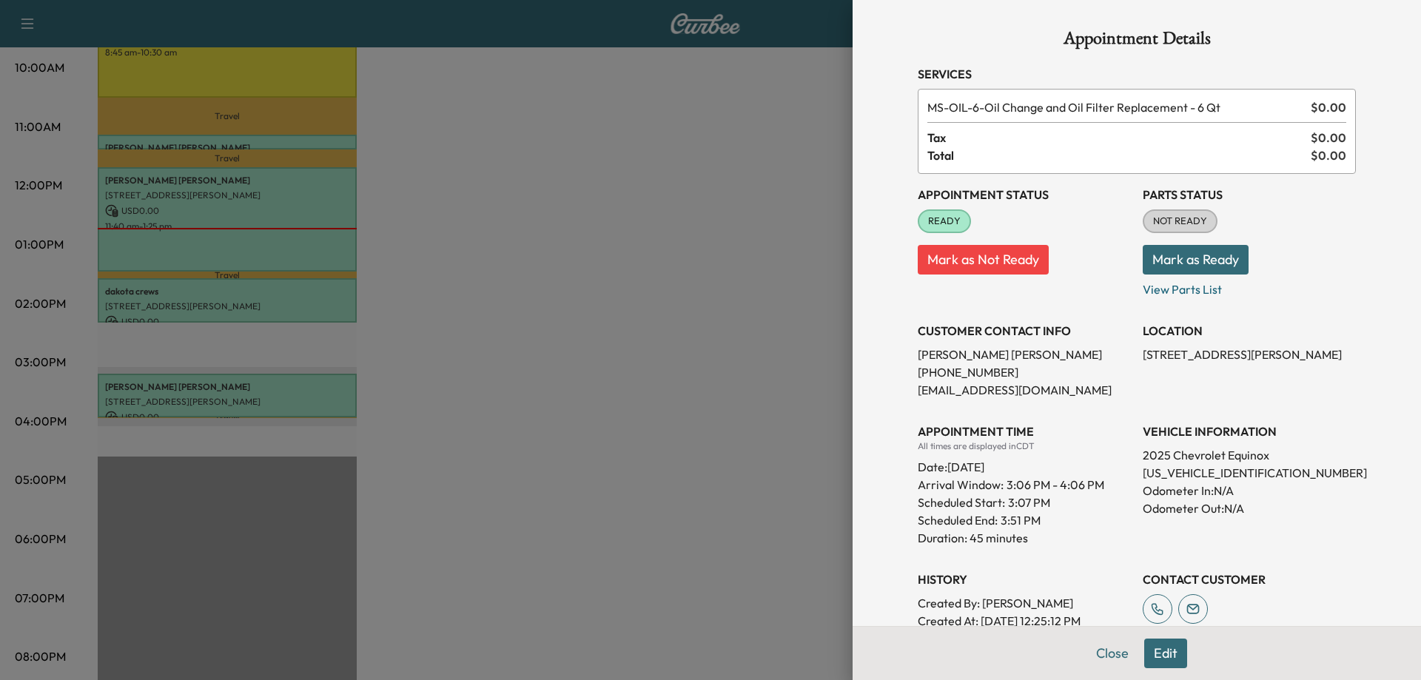
drag, startPoint x: 203, startPoint y: 388, endPoint x: 189, endPoint y: 460, distance: 73.2
click at [189, 460] on div at bounding box center [710, 340] width 1421 height 680
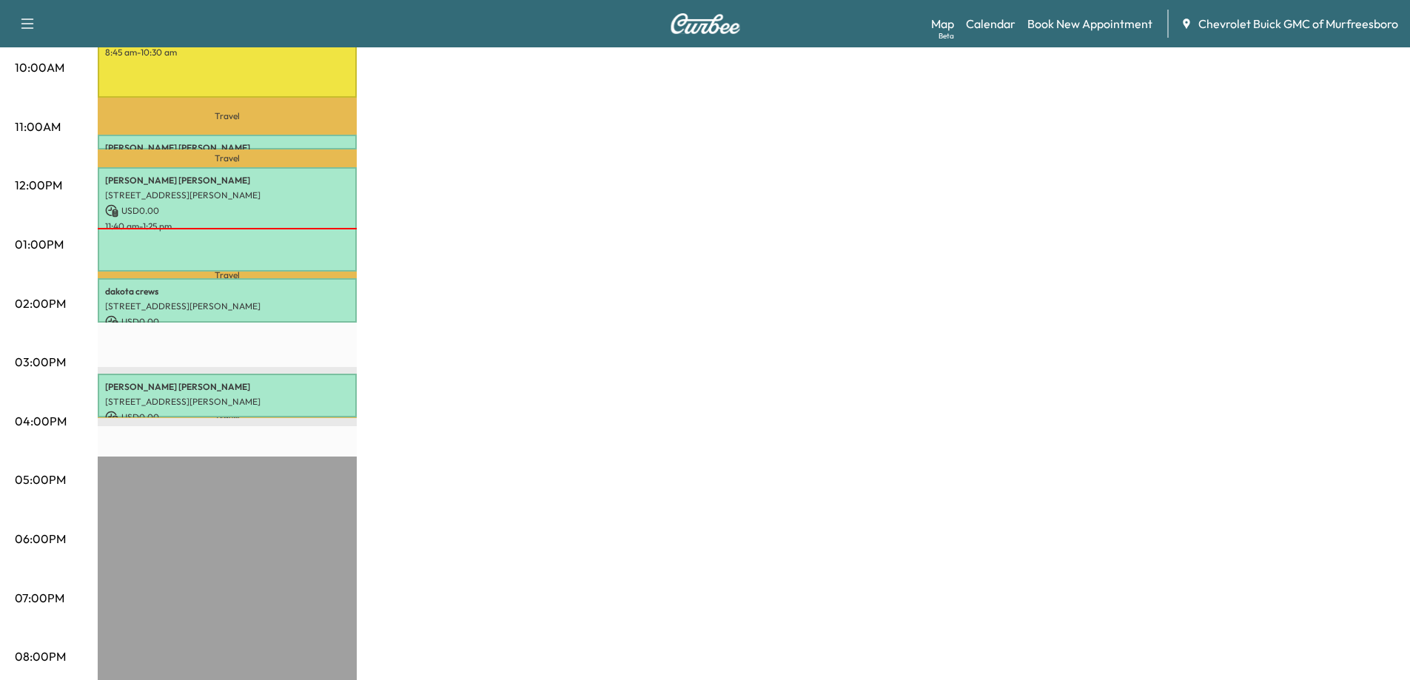
drag, startPoint x: 241, startPoint y: 382, endPoint x: 261, endPoint y: 370, distance: 23.9
click at [261, 374] on div "Harry Watkins 960 John R Rice Blvd C, Murfreesboro, TN 37129, USA USD 0.00 3:07…" at bounding box center [227, 396] width 259 height 44
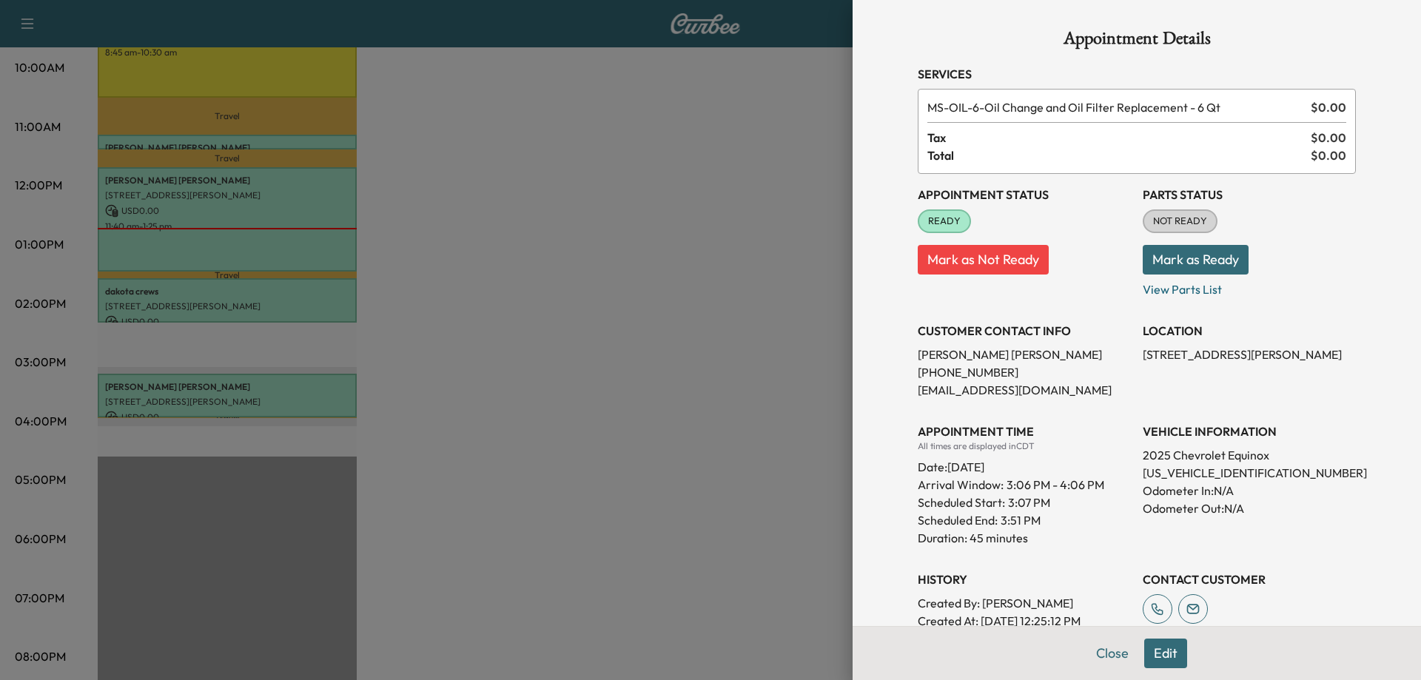
click at [623, 392] on div at bounding box center [710, 340] width 1421 height 680
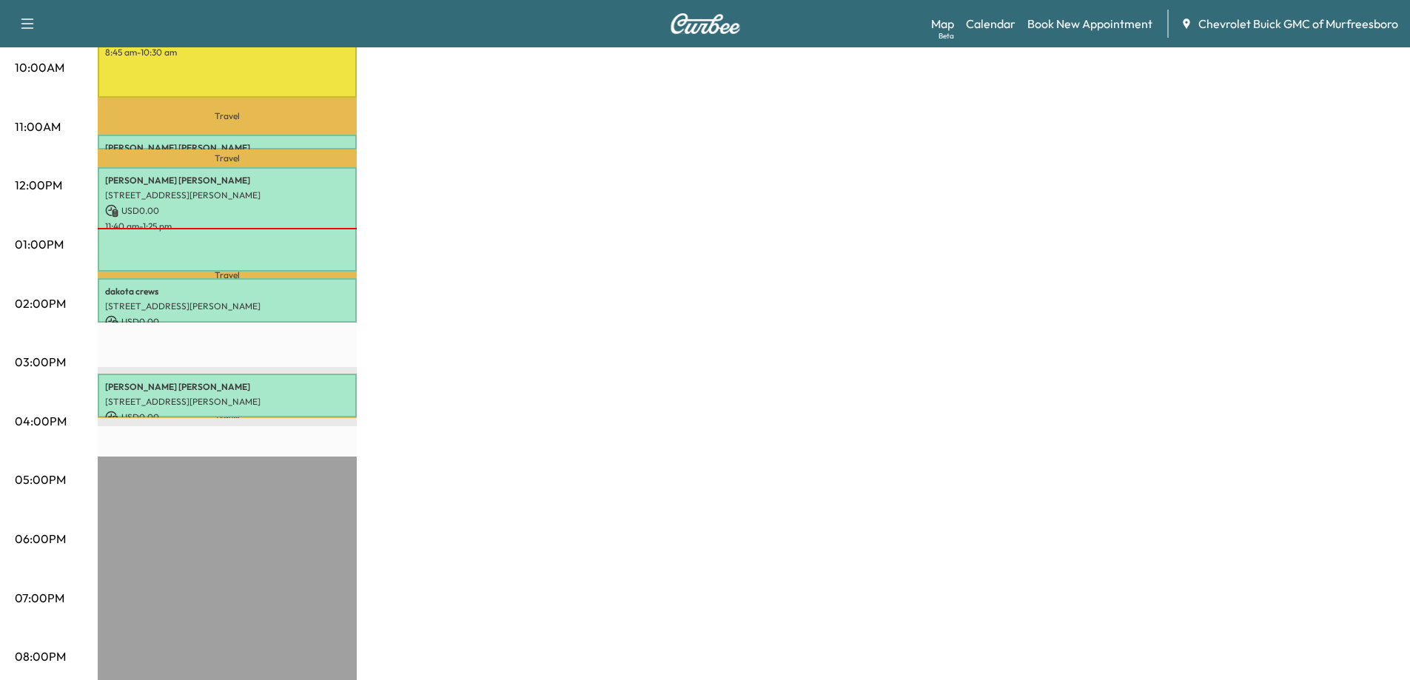
click at [683, 25] on img at bounding box center [705, 23] width 71 height 21
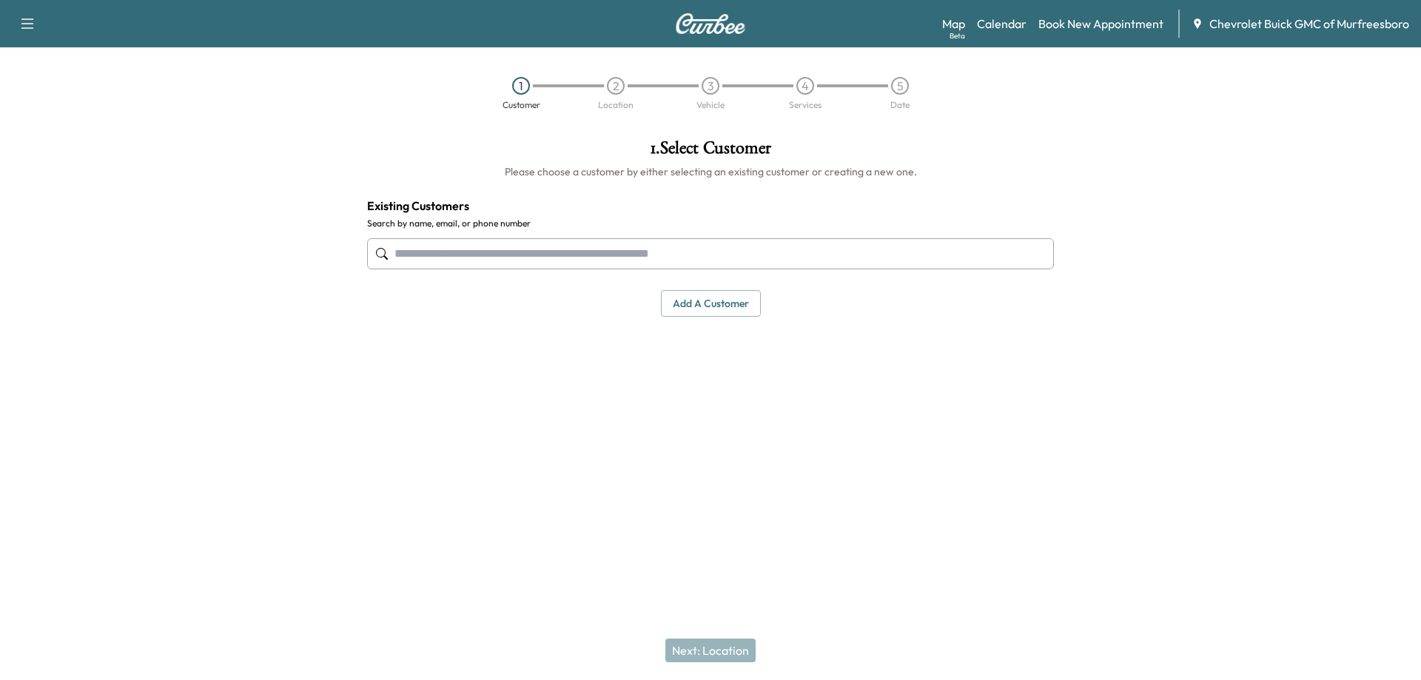
click at [1258, 25] on span "Chevrolet Buick GMC of Murfreesboro" at bounding box center [1309, 24] width 200 height 18
click at [1193, 24] on icon at bounding box center [1198, 24] width 12 height 12
click at [953, 23] on link "Map Beta" at bounding box center [953, 24] width 23 height 18
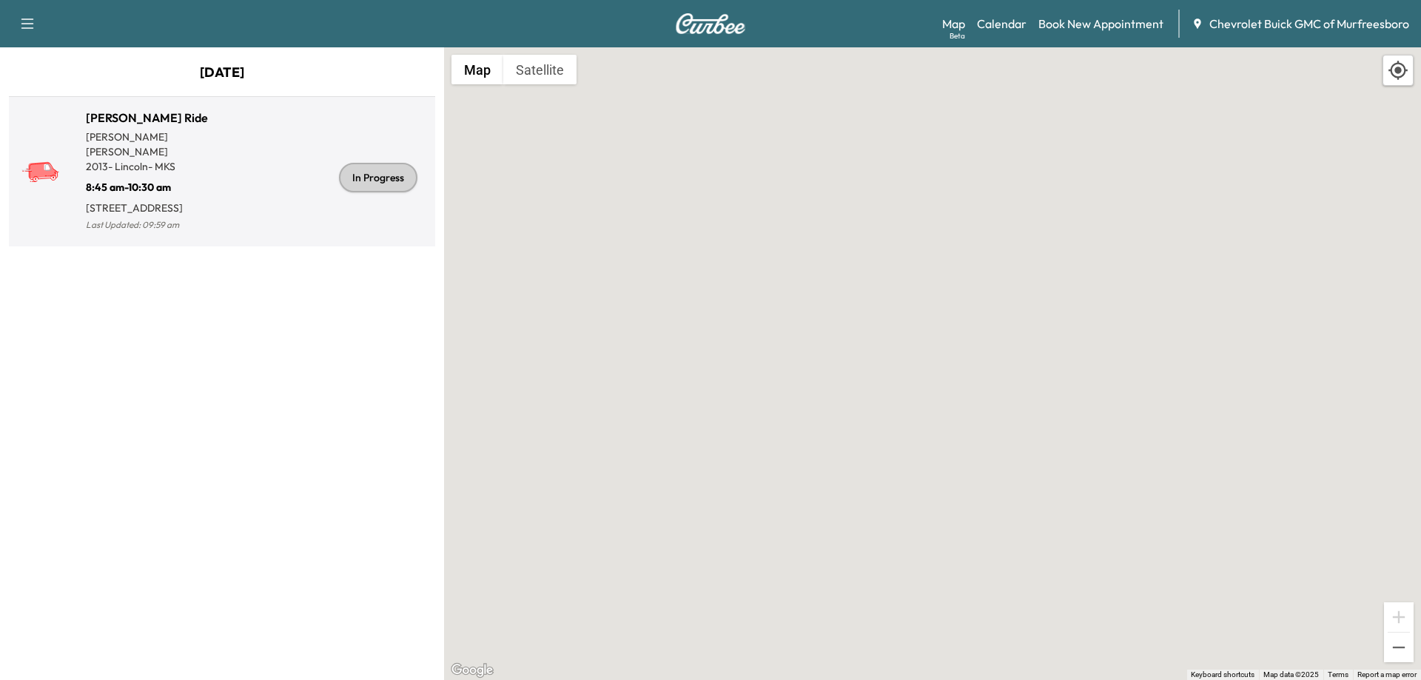
click at [373, 178] on div "In Progress" at bounding box center [378, 178] width 78 height 30
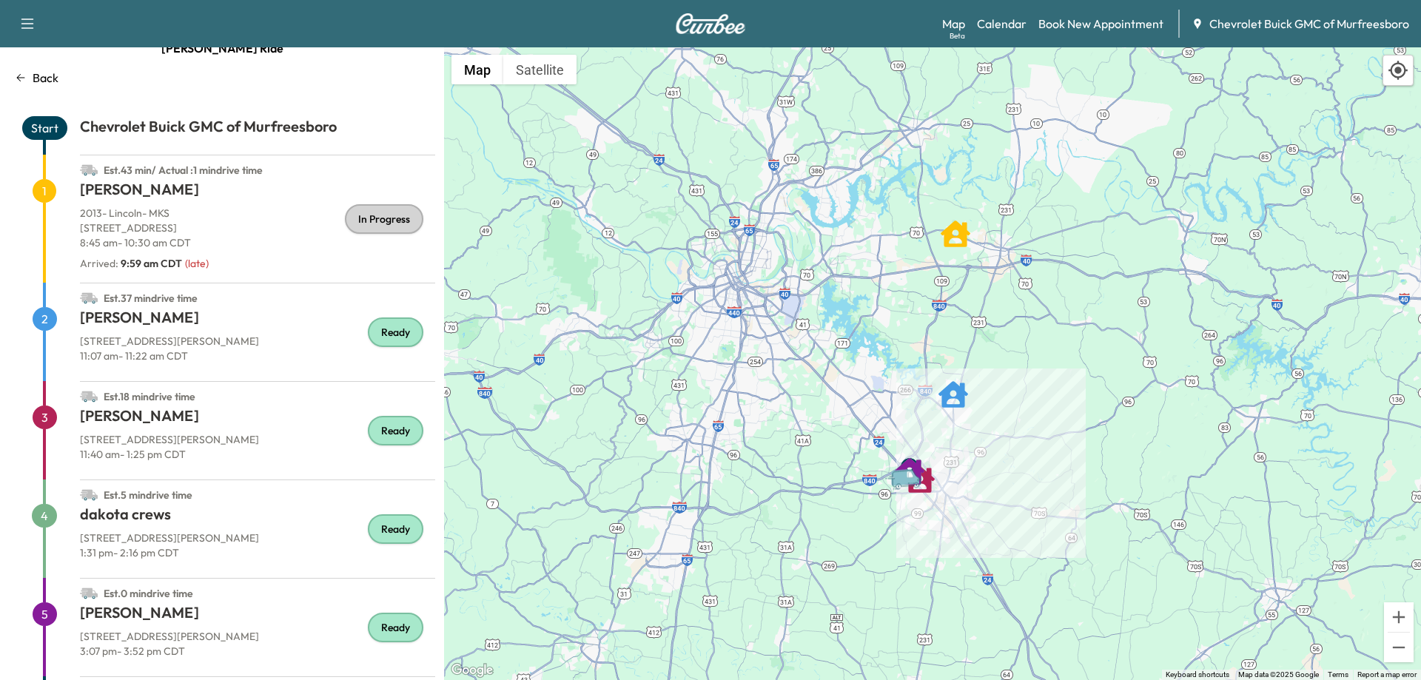
scroll to position [103, 0]
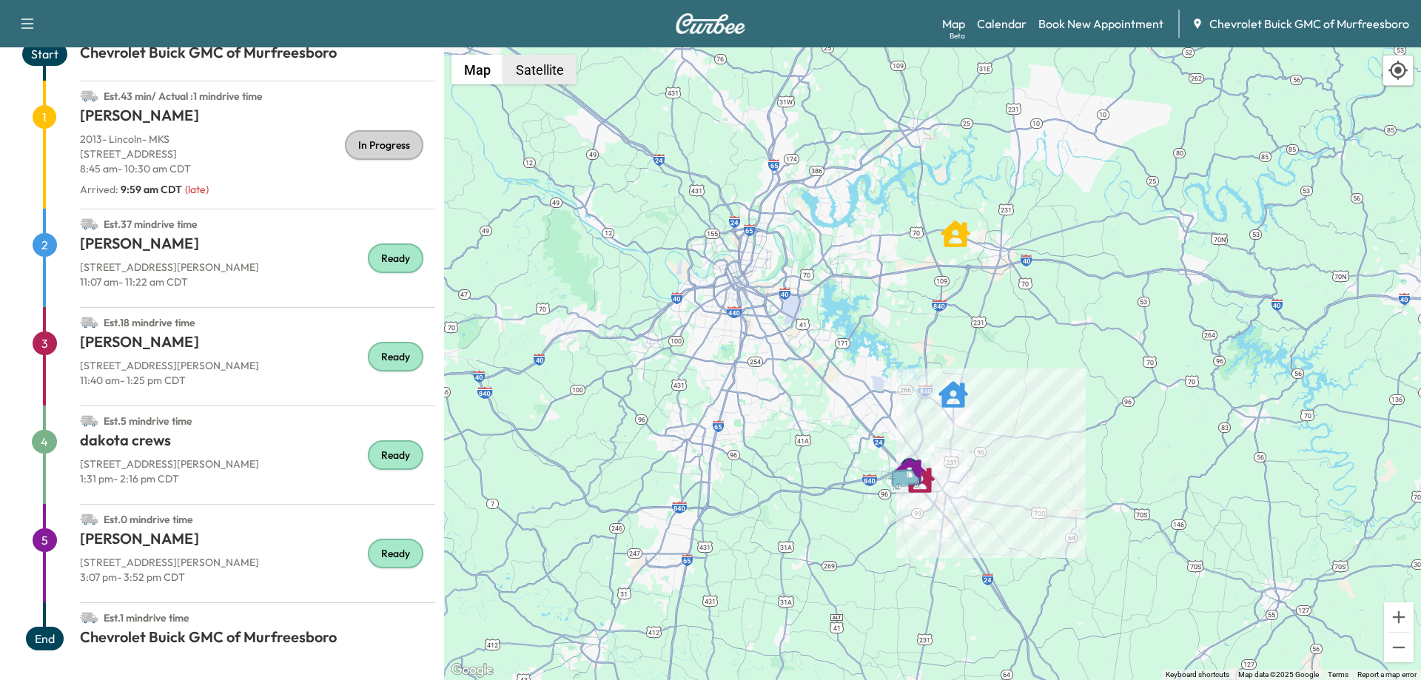
click at [541, 78] on button "Satellite" at bounding box center [539, 70] width 73 height 30
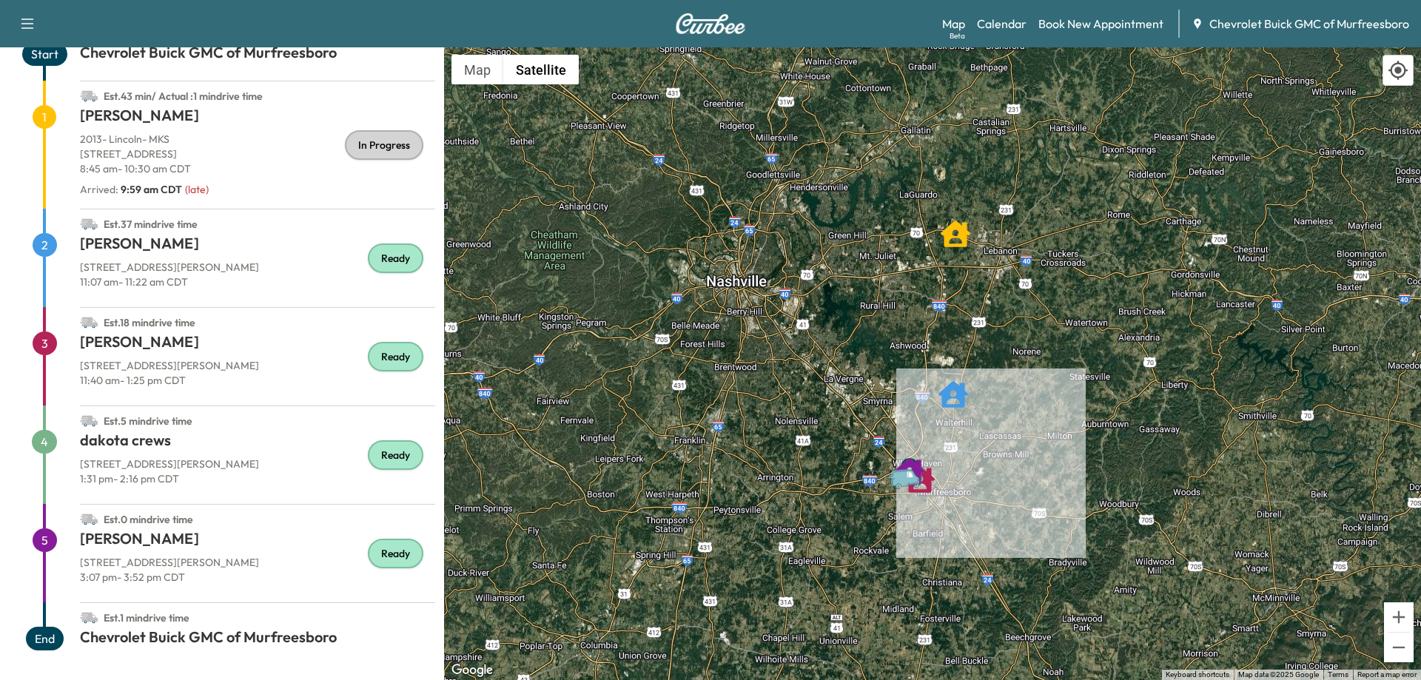
click at [905, 484] on icon "Van" at bounding box center [905, 478] width 30 height 18
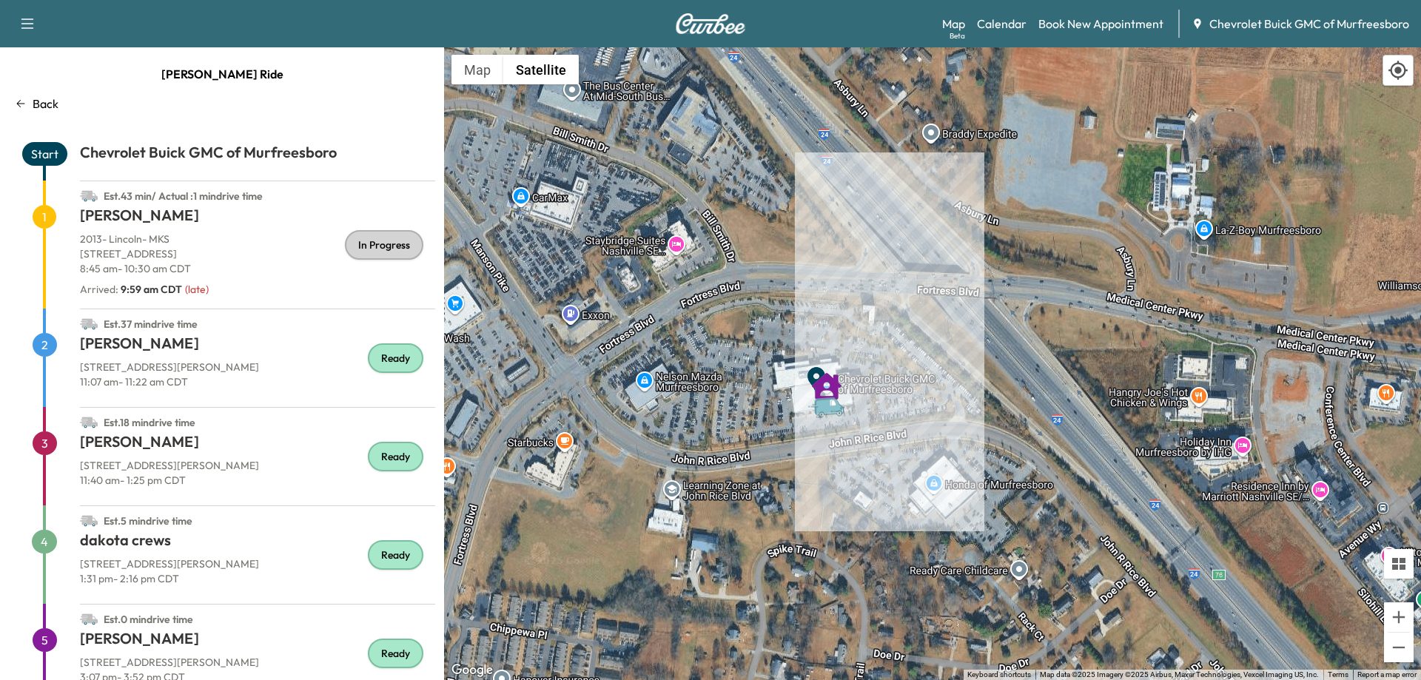
scroll to position [0, 0]
